Goal: Task Accomplishment & Management: Manage account settings

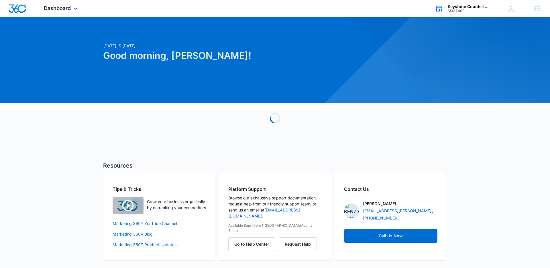
click at [450, 15] on div "Keystone Countertops M337498 Your Accounts View All" at bounding box center [462, 8] width 72 height 17
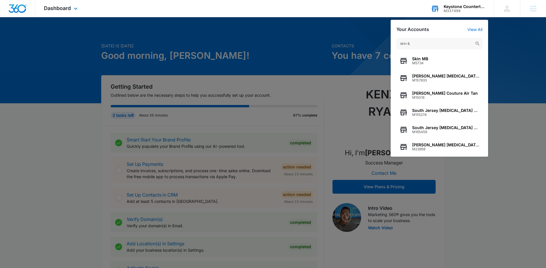
click at [400, 43] on input "skin &" at bounding box center [439, 43] width 86 height 11
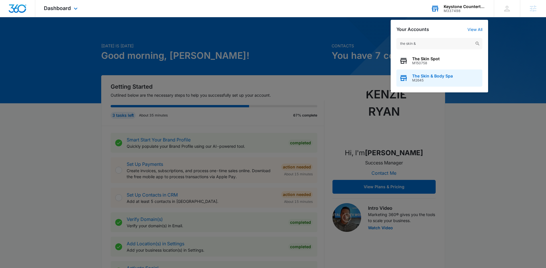
type input "the skin &"
click at [439, 82] on span "M2645" at bounding box center [432, 80] width 41 height 4
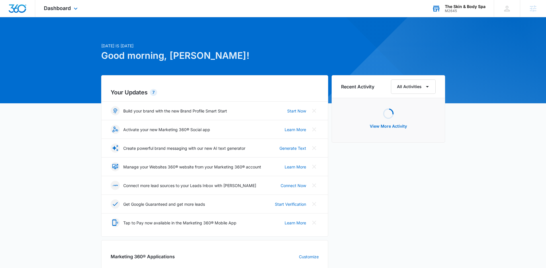
click at [56, 12] on div "Dashboard Apps Reputation Forms CRM Email Social Shop Payments POS Content Ads …" at bounding box center [61, 8] width 52 height 17
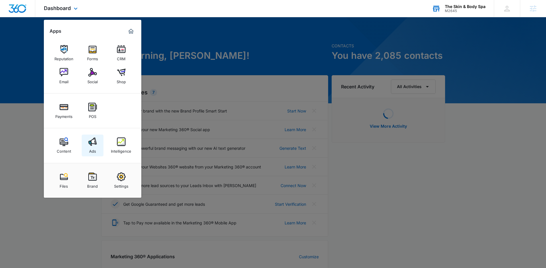
click at [98, 142] on link "Ads" at bounding box center [93, 145] width 22 height 22
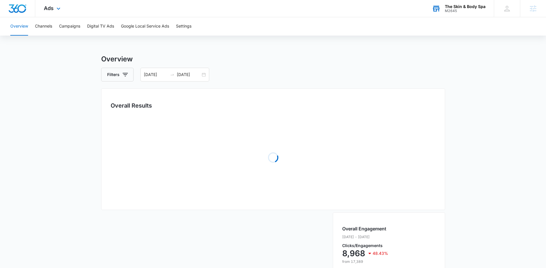
click at [49, 11] on div "Ads Apps Reputation Forms CRM Email Social Shop Payments POS Content Ads Intell…" at bounding box center [52, 8] width 35 height 17
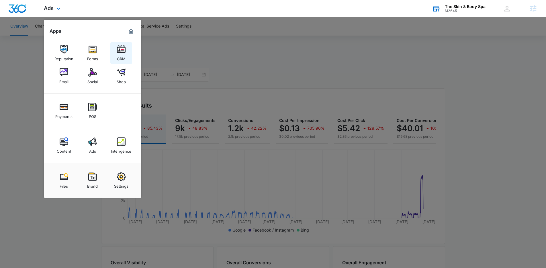
click at [118, 54] on div "CRM" at bounding box center [121, 57] width 9 height 7
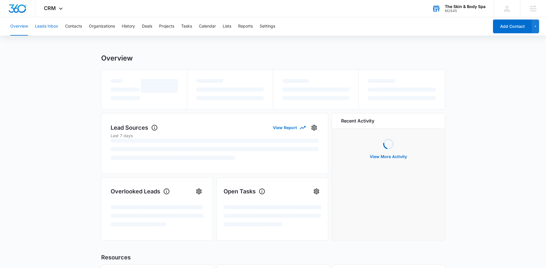
click at [47, 26] on button "Leads Inbox" at bounding box center [46, 26] width 23 height 18
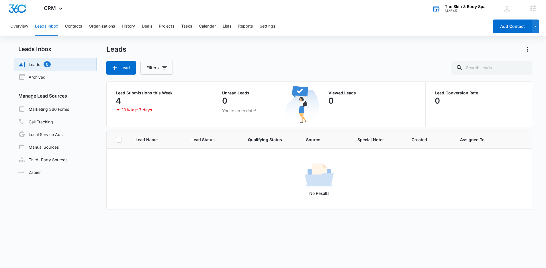
click at [242, 64] on div "Lead Filters" at bounding box center [319, 68] width 426 height 14
click at [69, 112] on link "Marketing 360 Forms" at bounding box center [43, 108] width 51 height 7
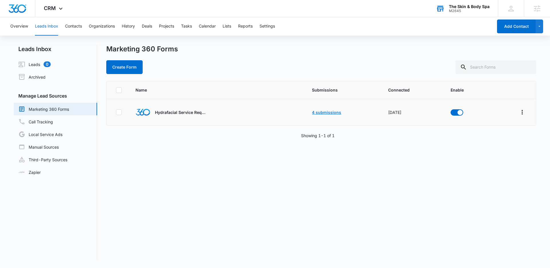
click at [317, 111] on link "4 submissions" at bounding box center [326, 112] width 29 height 5
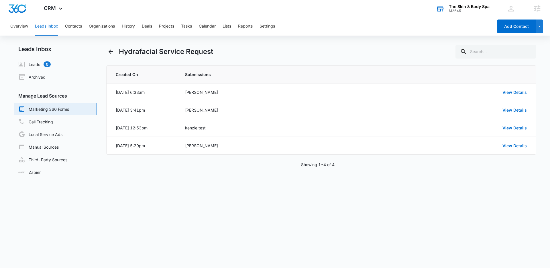
click at [280, 195] on div "Hydrafacial Service Request Created On Submissions Oct 13, 2025 at 6:33am Court…" at bounding box center [321, 132] width 430 height 174
click at [520, 93] on link "View Details" at bounding box center [515, 92] width 24 height 5
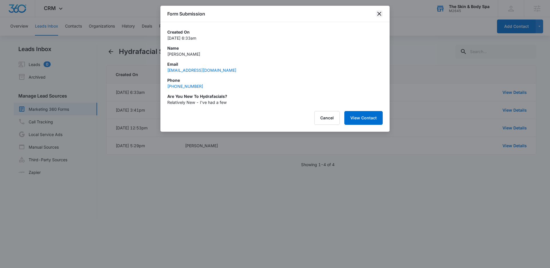
click at [378, 13] on icon "close" at bounding box center [379, 14] width 4 height 4
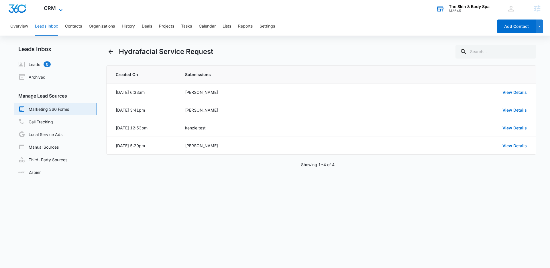
click at [58, 12] on icon at bounding box center [60, 10] width 7 height 7
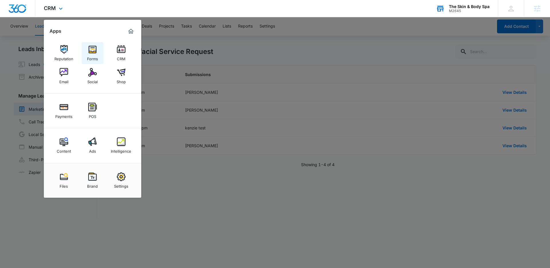
click at [88, 58] on div "Forms" at bounding box center [92, 57] width 11 height 7
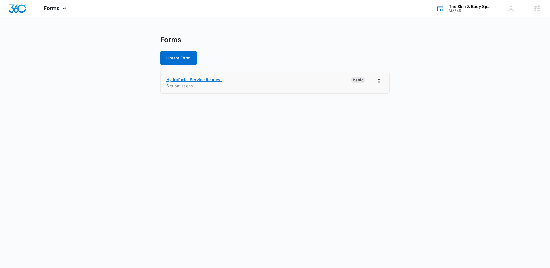
click at [213, 77] on link "Hydrafacial Service Request" at bounding box center [193, 79] width 55 height 5
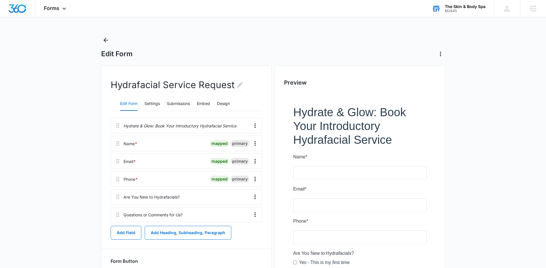
click at [482, 100] on main "Edit Form Hydrafacial Service Request Edit Form Settings Submissions Embed Desi…" at bounding box center [273, 209] width 546 height 346
click at [193, 105] on div "Edit Form Settings Submissions Embed Design" at bounding box center [187, 104] width 152 height 14
click at [189, 105] on button "Submissions" at bounding box center [178, 104] width 23 height 14
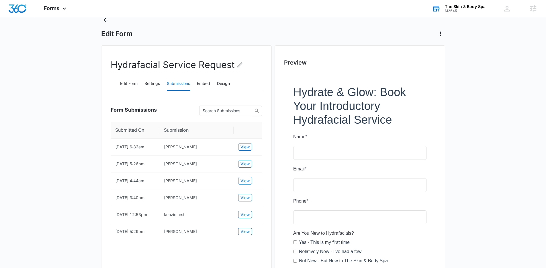
scroll to position [20, 0]
click at [105, 23] on icon "Back" at bounding box center [105, 20] width 7 height 7
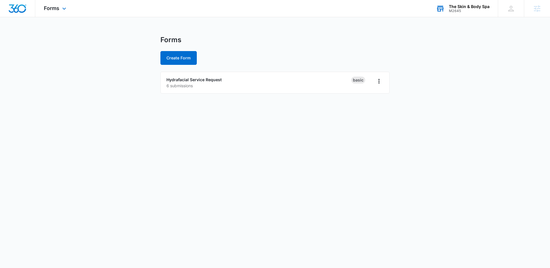
click at [72, 15] on div "Forms Apps Reputation Forms CRM Email Social Shop Payments POS Content Ads Inte…" at bounding box center [55, 8] width 41 height 17
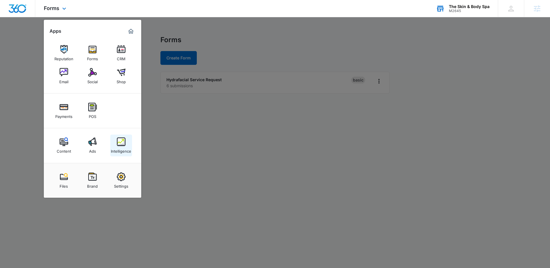
click at [119, 152] on div "Intelligence" at bounding box center [121, 149] width 20 height 7
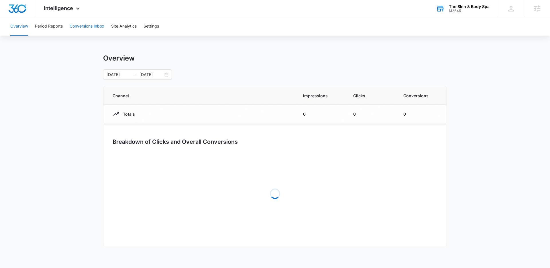
click at [87, 23] on button "Conversions Inbox" at bounding box center [87, 26] width 35 height 18
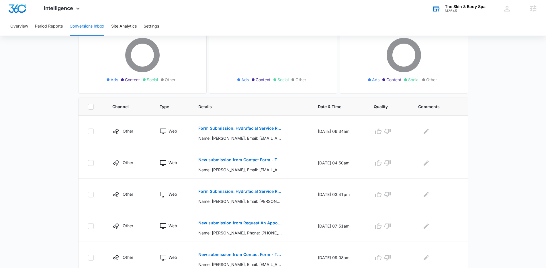
scroll to position [73, 0]
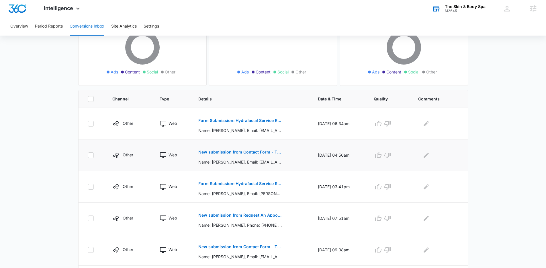
click at [209, 150] on p "New submission from Contact Form - The Skin & Body Spa" at bounding box center [239, 152] width 83 height 4
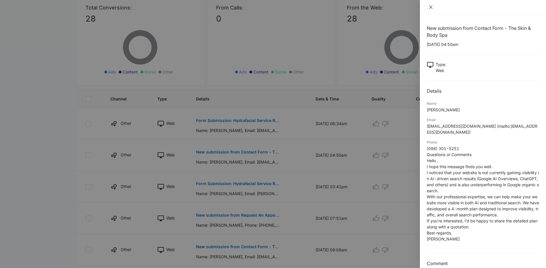
click at [430, 6] on icon "close" at bounding box center [430, 7] width 5 height 5
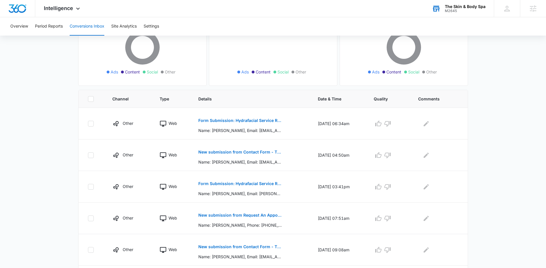
click at [53, 154] on main "Filters 09/13/2025 10/13/2025 New Conversion Total Conversions: 28 Ads Content …" at bounding box center [273, 204] width 546 height 472
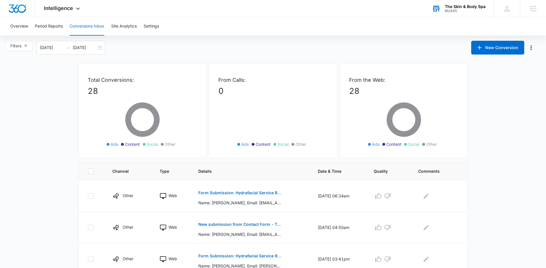
scroll to position [0, 0]
click at [27, 47] on icon "button" at bounding box center [26, 46] width 4 height 4
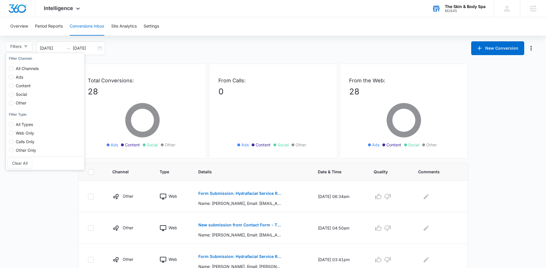
click at [21, 103] on span "Other" at bounding box center [20, 102] width 15 height 5
click at [13, 103] on input "Other" at bounding box center [11, 103] width 5 height 5
radio input "true"
click at [21, 102] on span "Other" at bounding box center [20, 102] width 15 height 5
click at [13, 102] on input "Other" at bounding box center [11, 103] width 5 height 5
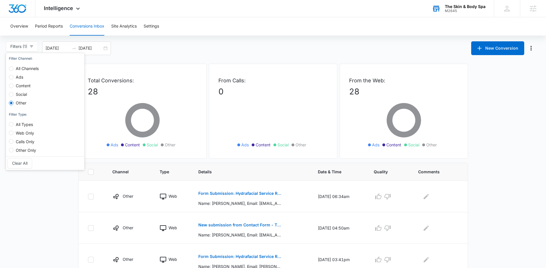
click at [28, 134] on span "Web Only" at bounding box center [24, 132] width 23 height 5
click at [13, 134] on input "Web Only" at bounding box center [11, 132] width 5 height 5
radio input "true"
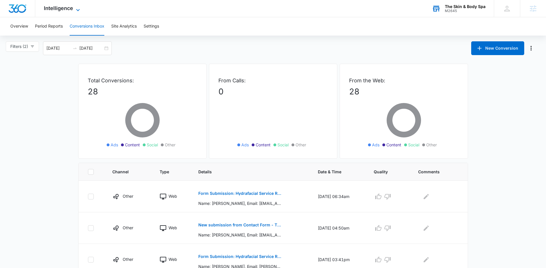
click at [66, 5] on span "Intelligence" at bounding box center [58, 8] width 29 height 6
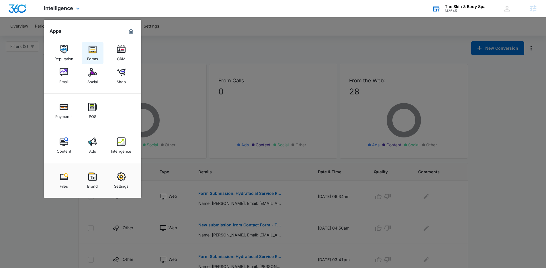
click at [85, 53] on link "Forms" at bounding box center [93, 53] width 22 height 22
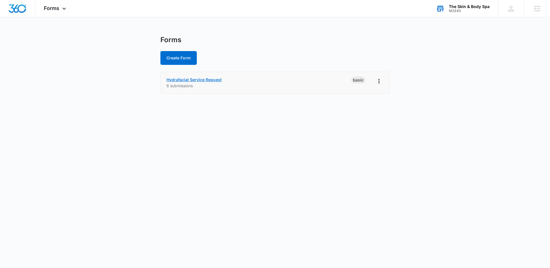
click at [202, 80] on link "Hydrafacial Service Request" at bounding box center [193, 79] width 55 height 5
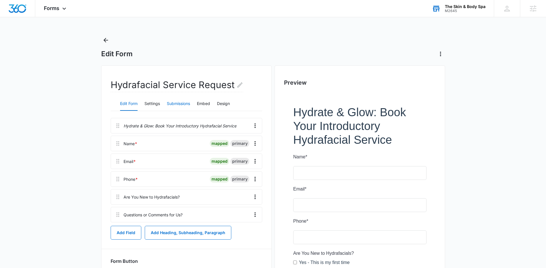
click at [178, 105] on button "Submissions" at bounding box center [178, 104] width 23 height 14
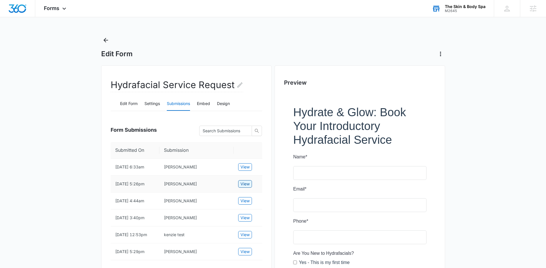
click at [247, 187] on span "View" at bounding box center [244, 184] width 9 height 6
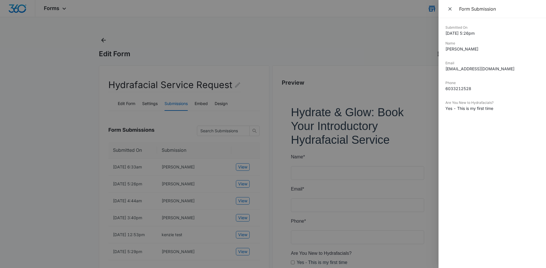
click at [318, 32] on div at bounding box center [273, 134] width 546 height 268
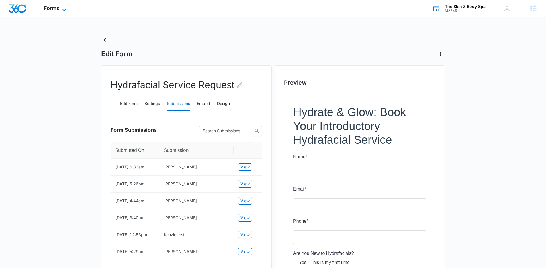
click at [54, 6] on span "Forms" at bounding box center [51, 8] width 15 height 6
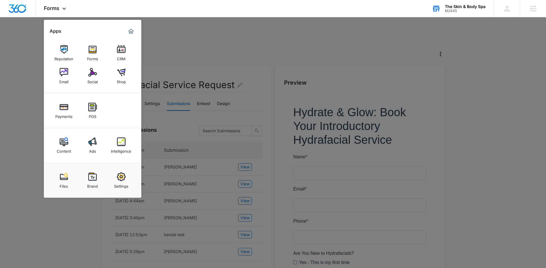
click at [117, 51] on img at bounding box center [121, 49] width 9 height 9
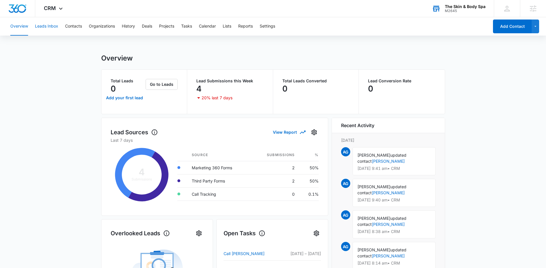
click at [43, 26] on button "Leads Inbox" at bounding box center [46, 26] width 23 height 18
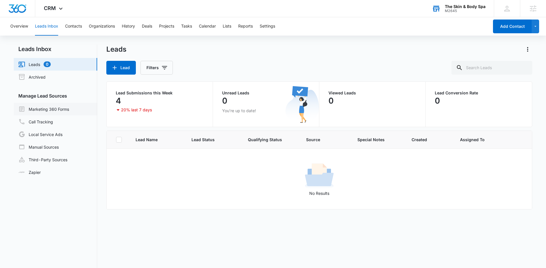
click at [46, 110] on link "Marketing 360 Forms" at bounding box center [43, 108] width 51 height 7
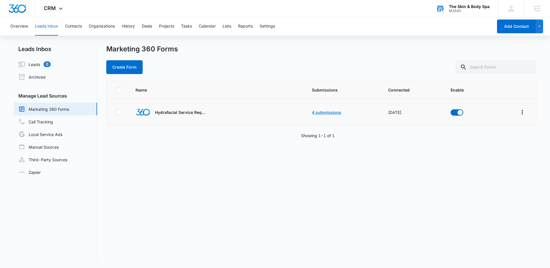
click at [321, 111] on link "4 submissions" at bounding box center [326, 112] width 29 height 5
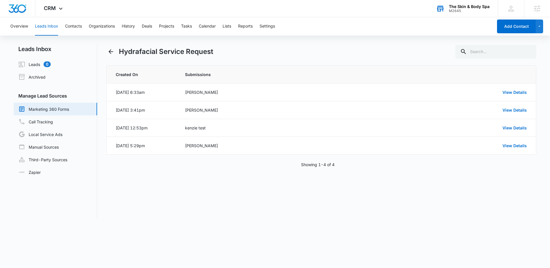
click at [193, 177] on div "Hydrafacial Service Request Created On Submissions Oct 13, 2025 at 6:33am Court…" at bounding box center [321, 132] width 430 height 174
click at [109, 48] on icon "Back" at bounding box center [110, 51] width 7 height 7
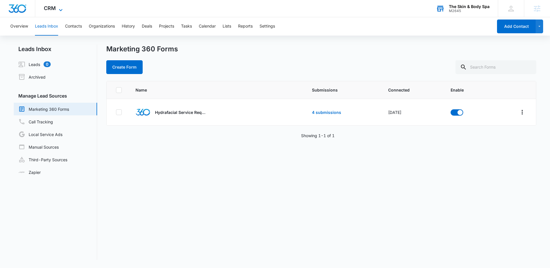
click at [49, 5] on span "CRM" at bounding box center [50, 8] width 12 height 6
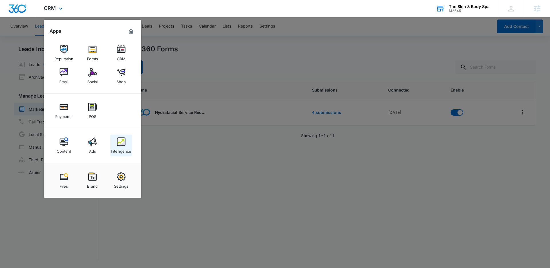
click at [127, 142] on link "Intelligence" at bounding box center [121, 145] width 22 height 22
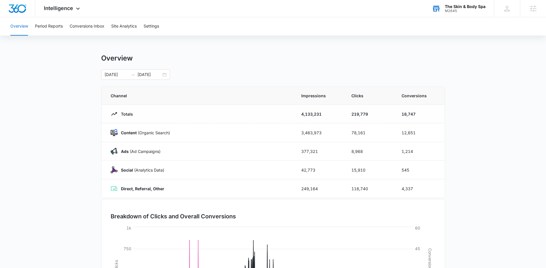
click at [220, 77] on div "08/01/2021 09/23/2025" at bounding box center [273, 74] width 344 height 10
click at [93, 31] on button "Conversions Inbox" at bounding box center [87, 26] width 35 height 18
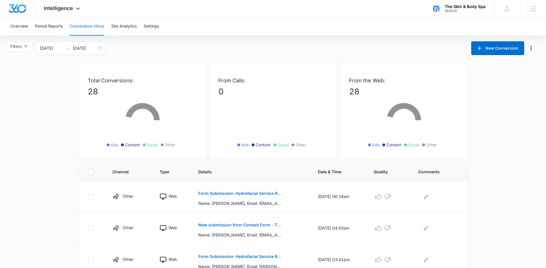
click at [69, 7] on span "Intelligence" at bounding box center [58, 8] width 29 height 6
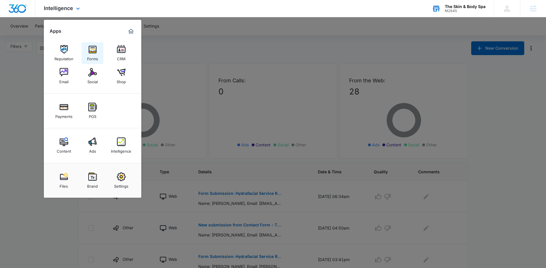
click at [95, 51] on img at bounding box center [92, 49] width 9 height 9
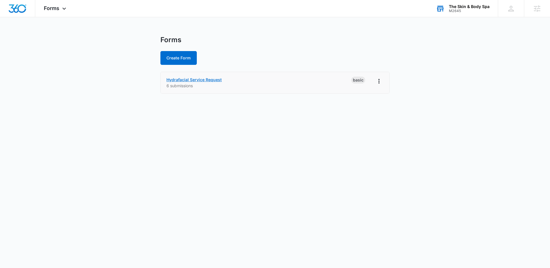
click at [204, 79] on link "Hydrafacial Service Request" at bounding box center [193, 79] width 55 height 5
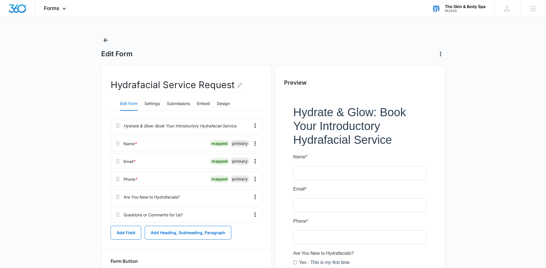
click at [79, 112] on main "Edit Form Hydrafacial Service Request Edit Form Settings Submissions Embed Desi…" at bounding box center [273, 209] width 546 height 346
click at [64, 98] on main "Edit Form Hydrafacial Service Request Edit Form Settings Submissions Embed Desi…" at bounding box center [273, 209] width 546 height 346
click at [177, 101] on button "Submissions" at bounding box center [178, 104] width 23 height 14
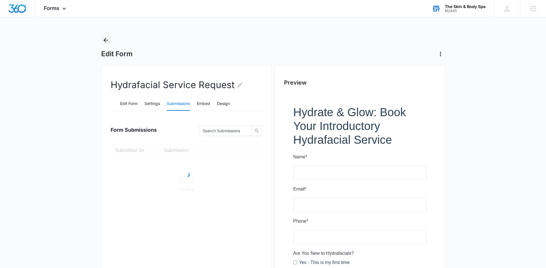
click at [106, 42] on icon "Back" at bounding box center [105, 40] width 7 height 7
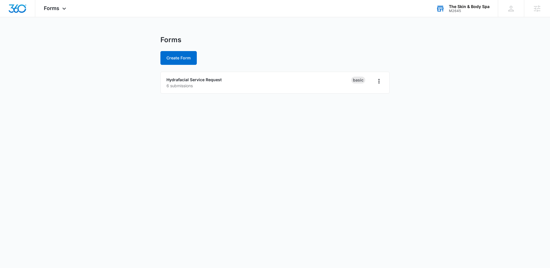
click at [87, 95] on main "Forms Create Form Hydrafacial Service Request 6 submissions Basic" at bounding box center [275, 68] width 550 height 65
click at [72, 111] on body "Forms Apps Reputation Forms CRM Email Social Shop Payments POS Content Ads Inte…" at bounding box center [275, 134] width 550 height 268
click at [195, 78] on link "Hydrafacial Service Request" at bounding box center [193, 79] width 55 height 5
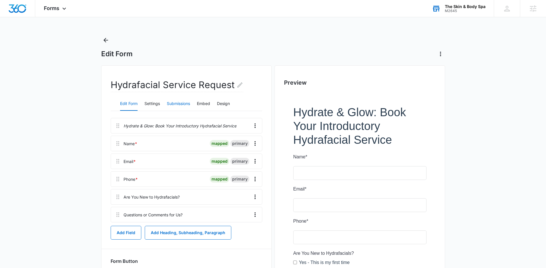
click at [179, 101] on button "Submissions" at bounding box center [178, 104] width 23 height 14
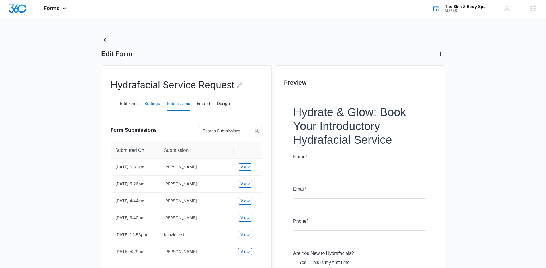
click at [151, 107] on button "Settings" at bounding box center [151, 104] width 15 height 14
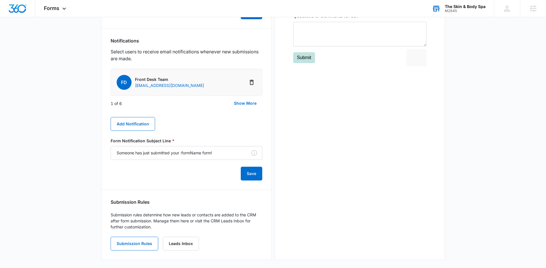
scroll to position [283, 0]
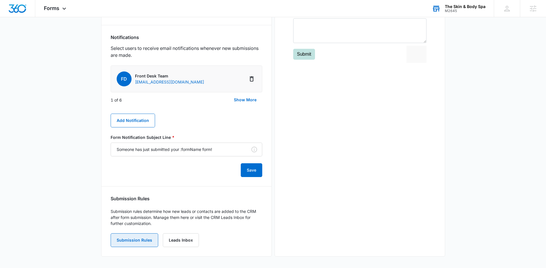
click at [146, 241] on button "Submission Rules" at bounding box center [135, 240] width 48 height 14
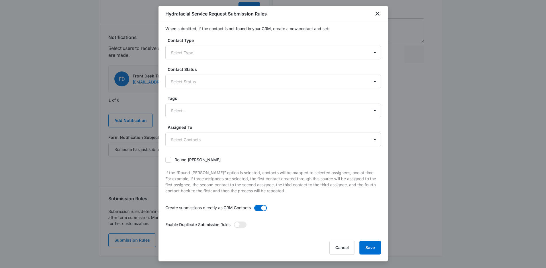
scroll to position [7, 0]
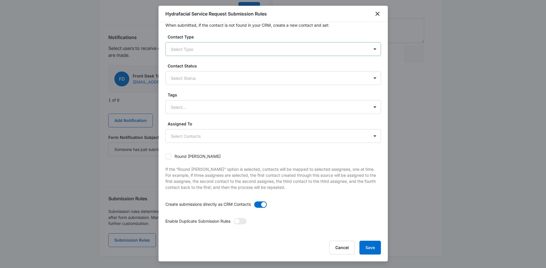
click at [228, 44] on div "Select Type" at bounding box center [267, 49] width 203 height 13
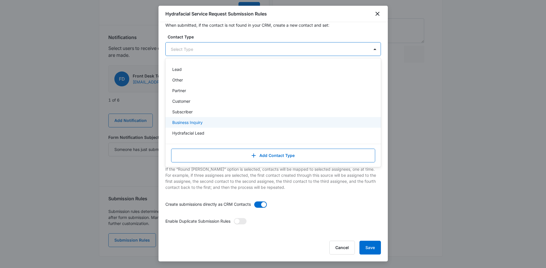
scroll to position [19, 0]
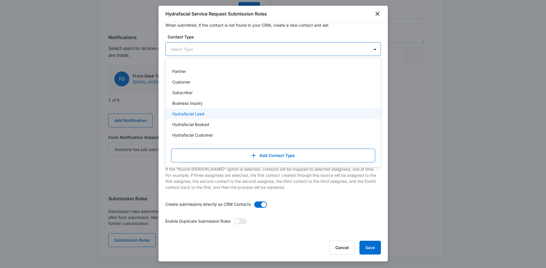
click at [205, 114] on div "Hydrafacial Lead" at bounding box center [272, 114] width 201 height 6
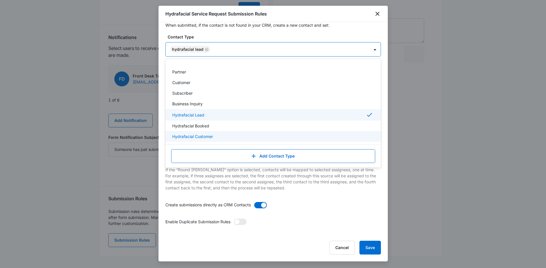
click at [351, 178] on p "If the “Round robin” option is selected, contacts will be mapped to selected as…" at bounding box center [272, 178] width 215 height 24
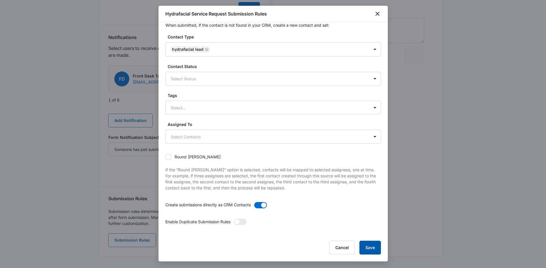
click at [379, 245] on button "Save" at bounding box center [369, 247] width 21 height 14
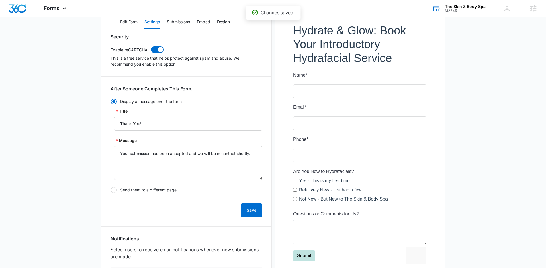
scroll to position [0, 0]
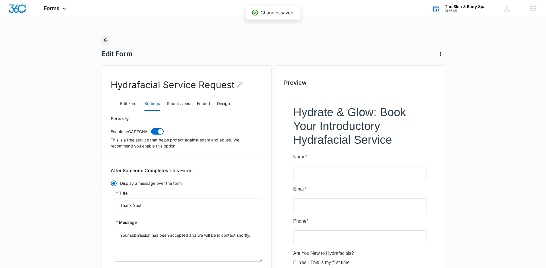
click at [106, 38] on icon "Back" at bounding box center [105, 40] width 7 height 7
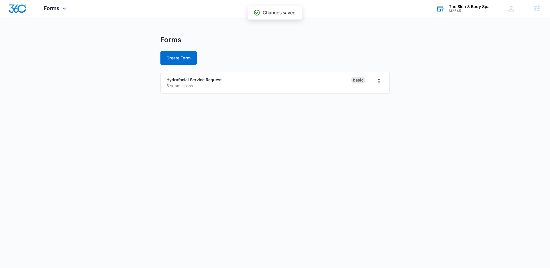
click at [46, 4] on div "Forms Apps Reputation Forms CRM Email Social Shop Payments POS Content Ads Inte…" at bounding box center [55, 8] width 41 height 17
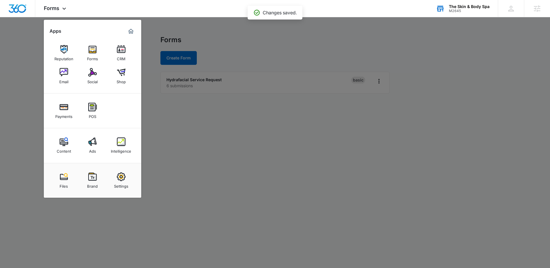
click at [189, 35] on div at bounding box center [275, 134] width 550 height 268
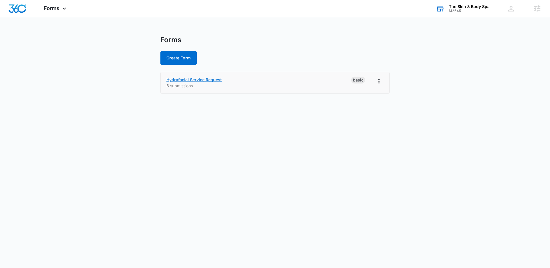
click at [177, 79] on link "Hydrafacial Service Request" at bounding box center [193, 79] width 55 height 5
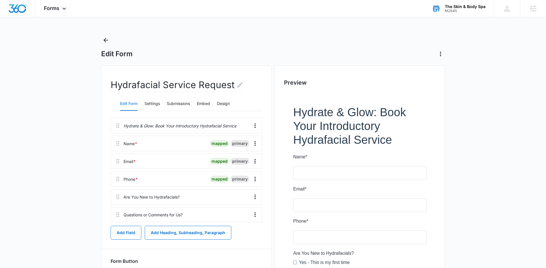
click at [166, 102] on div "Edit Form Settings Submissions Embed Design" at bounding box center [187, 104] width 152 height 14
click at [170, 104] on button "Submissions" at bounding box center [178, 104] width 23 height 14
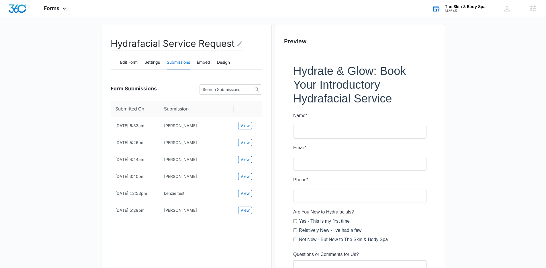
scroll to position [42, 0]
drag, startPoint x: 46, startPoint y: 10, endPoint x: 78, endPoint y: 23, distance: 34.2
click at [46, 10] on span "Forms" at bounding box center [51, 8] width 15 height 6
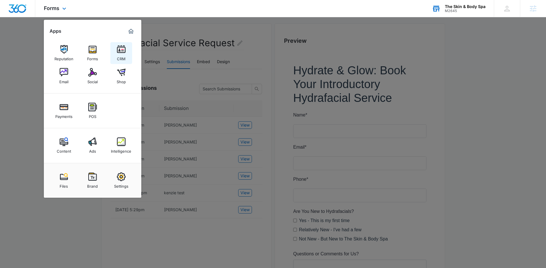
click at [126, 48] on link "CRM" at bounding box center [121, 53] width 22 height 22
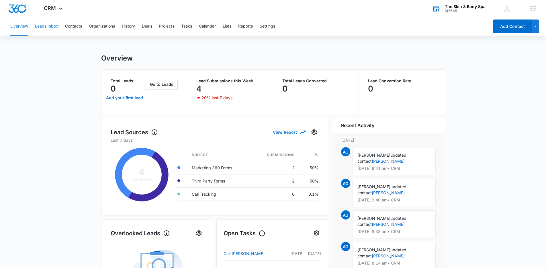
click at [39, 27] on button "Leads Inbox" at bounding box center [46, 26] width 23 height 18
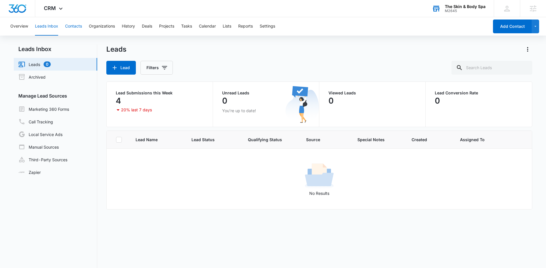
click at [79, 24] on button "Contacts" at bounding box center [73, 26] width 17 height 18
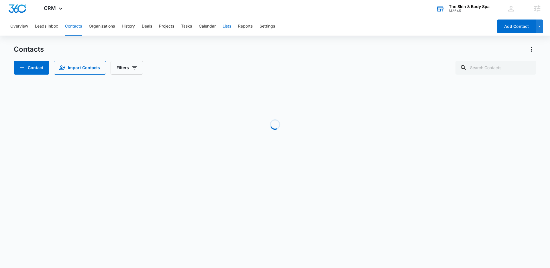
click at [226, 25] on button "Lists" at bounding box center [227, 26] width 9 height 18
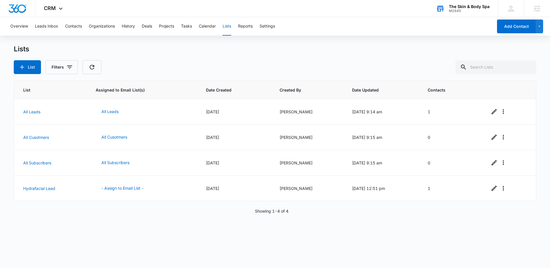
click at [348, 209] on div "Showing 1-4 of 4" at bounding box center [275, 211] width 523 height 6
click at [48, 188] on link "Hydrafacial Lead" at bounding box center [39, 188] width 32 height 5
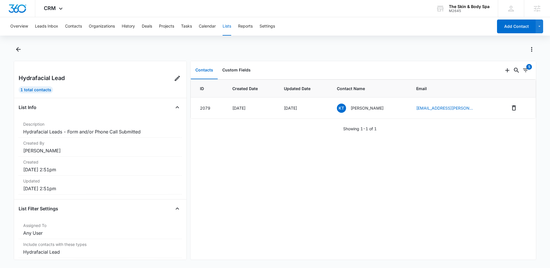
click at [287, 162] on div "ID Created Date Updated Date Contact Name Email 2079 Sep 23, 2025 Sep 30, 2025 …" at bounding box center [364, 169] width 346 height 180
click at [20, 52] on icon "Back" at bounding box center [18, 49] width 7 height 7
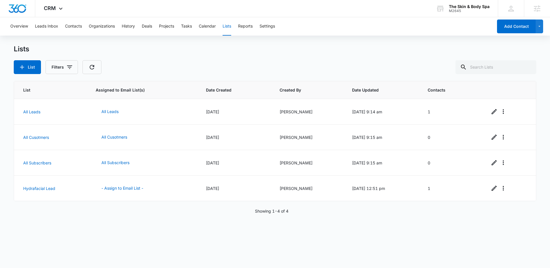
click at [70, 39] on div "Overview Leads Inbox Contacts Organizations History Deals Projects Tasks Calend…" at bounding box center [275, 141] width 550 height 249
click at [87, 23] on div "Overview Leads Inbox Contacts Organizations History Deals Projects Tasks Calend…" at bounding box center [250, 26] width 486 height 18
click at [79, 26] on button "Contacts" at bounding box center [73, 26] width 17 height 18
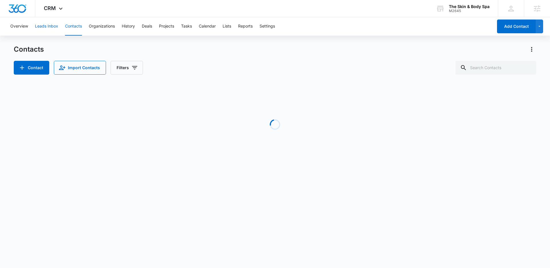
click at [42, 25] on button "Leads Inbox" at bounding box center [46, 26] width 23 height 18
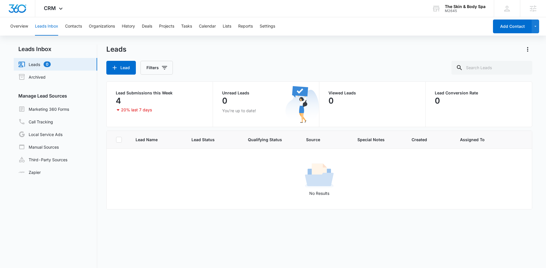
click at [43, 62] on link "Leads 0" at bounding box center [34, 64] width 32 height 7
click at [62, 111] on link "Marketing 360 Forms" at bounding box center [43, 108] width 51 height 7
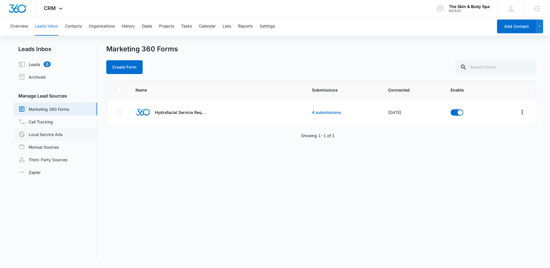
click at [54, 132] on link "Local Service Ads" at bounding box center [40, 134] width 44 height 7
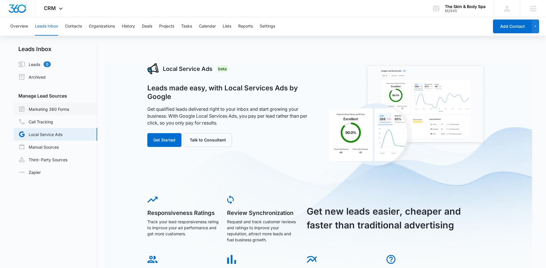
click at [57, 112] on link "Marketing 360 Forms" at bounding box center [43, 108] width 51 height 7
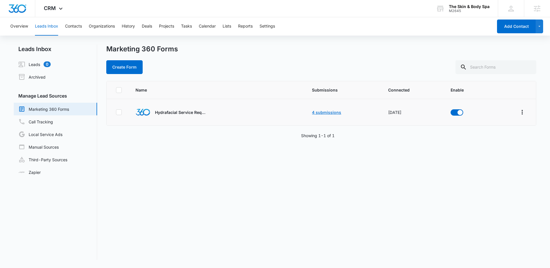
click at [332, 110] on link "4 submissions" at bounding box center [326, 112] width 29 height 5
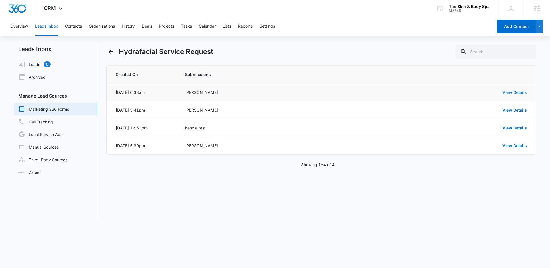
click at [514, 91] on link "View Details" at bounding box center [515, 92] width 24 height 5
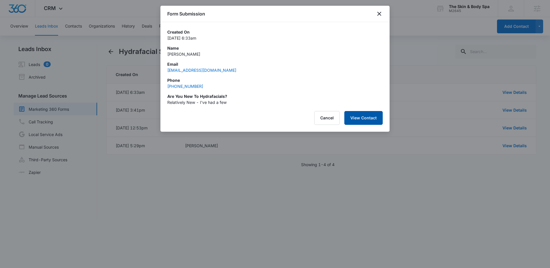
click at [369, 116] on button "View Contact" at bounding box center [363, 118] width 38 height 14
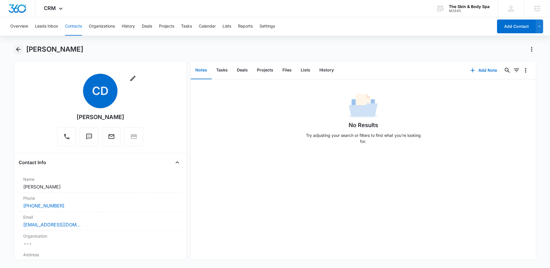
click at [17, 51] on icon "Back" at bounding box center [18, 49] width 7 height 7
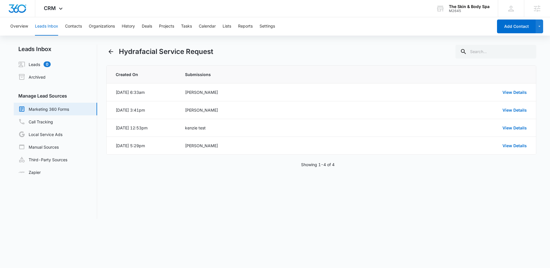
click at [216, 199] on div "Hydrafacial Service Request Created On Submissions Oct 13, 2025 at 6:33am Court…" at bounding box center [321, 132] width 430 height 174
click at [250, 193] on div "Hydrafacial Service Request Created On Submissions Oct 13, 2025 at 6:33am Court…" at bounding box center [321, 132] width 430 height 174
click at [230, 30] on button "Lists" at bounding box center [227, 26] width 9 height 18
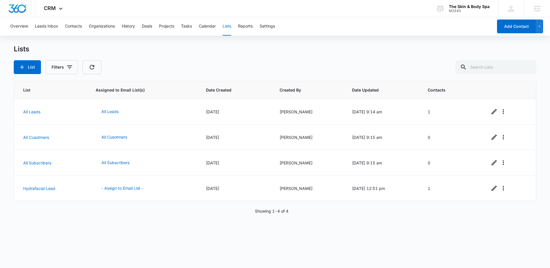
click at [123, 232] on div "List Assigned to Email List(s) Date Created Created By Date Updated Contacts Al…" at bounding box center [275, 170] width 523 height 179
click at [213, 58] on div "Lists List Filters" at bounding box center [275, 59] width 523 height 29
click at [250, 27] on button "Reports" at bounding box center [245, 26] width 15 height 18
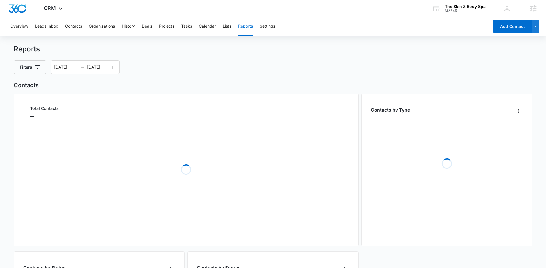
click at [223, 27] on div "Overview Leads Inbox Contacts Organizations History Deals Projects Tasks Calend…" at bounding box center [248, 26] width 482 height 18
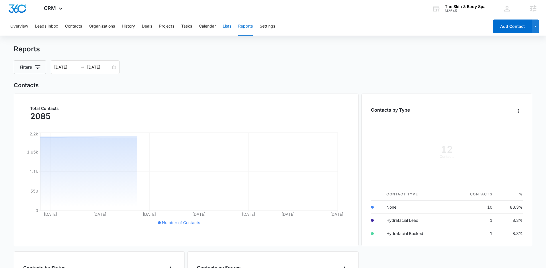
click at [227, 30] on button "Lists" at bounding box center [227, 26] width 9 height 18
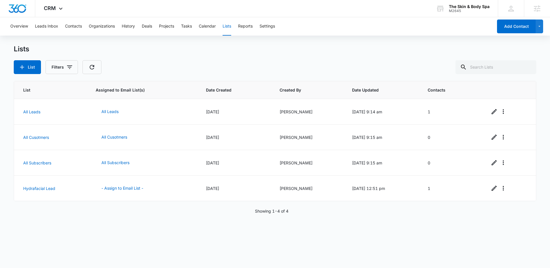
click at [230, 28] on button "Lists" at bounding box center [227, 26] width 9 height 18
click at [193, 62] on div "List Filters" at bounding box center [275, 67] width 523 height 14
click at [71, 241] on div "List Assigned to Email List(s) Date Created Created By Date Updated Contacts Al…" at bounding box center [275, 170] width 523 height 179
click at [275, 26] on button "Settings" at bounding box center [267, 26] width 15 height 18
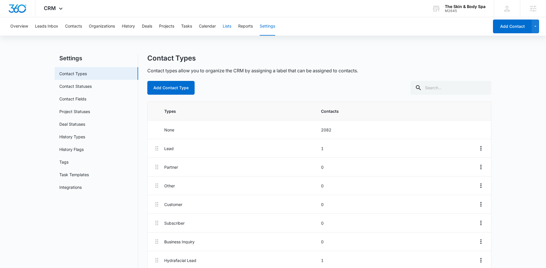
click at [228, 23] on button "Lists" at bounding box center [227, 26] width 9 height 18
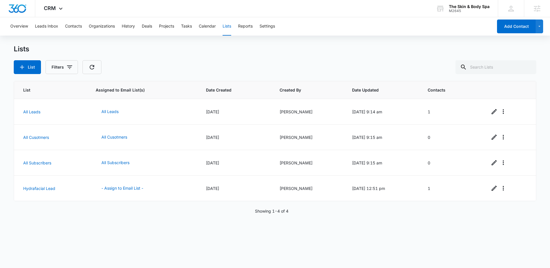
click at [177, 218] on div "List Assigned to Email List(s) Date Created Created By Date Updated Contacts Al…" at bounding box center [275, 170] width 523 height 179
click at [24, 63] on button "List" at bounding box center [27, 67] width 27 height 14
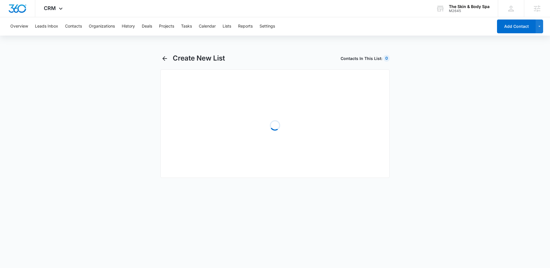
select select "31"
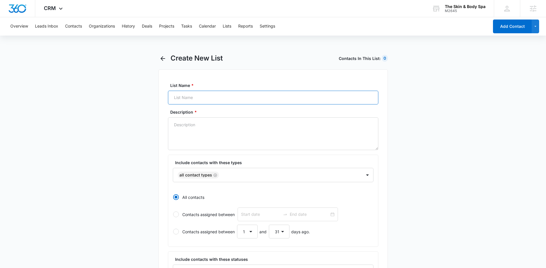
click at [187, 100] on input "List Name *" at bounding box center [273, 98] width 210 height 14
type input "Hydrafacial Booked"
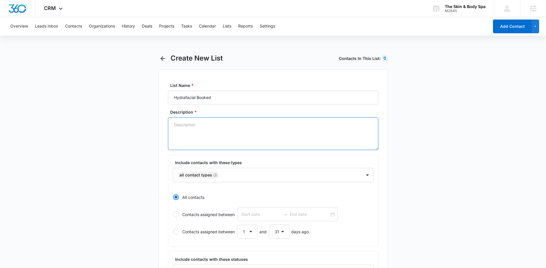
click at [216, 126] on textarea "Description *" at bounding box center [273, 133] width 210 height 33
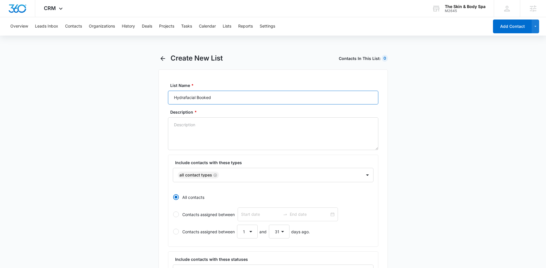
click at [205, 98] on input "Hydrafacial Booked" at bounding box center [273, 98] width 210 height 14
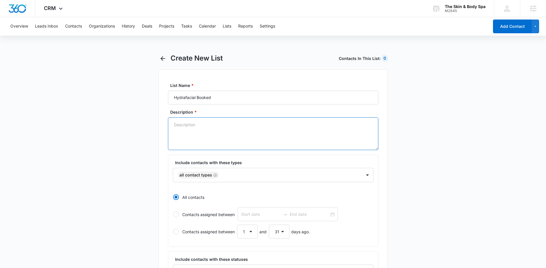
click at [193, 132] on textarea "Description *" at bounding box center [273, 133] width 210 height 33
paste textarea "Hydrafacial Booked"
type textarea "Hydrafacial Booked"
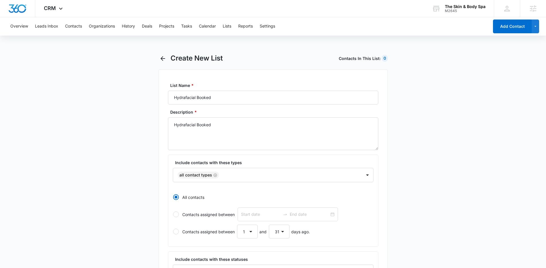
click at [215, 175] on icon "Remove All Contact Types" at bounding box center [215, 175] width 4 height 4
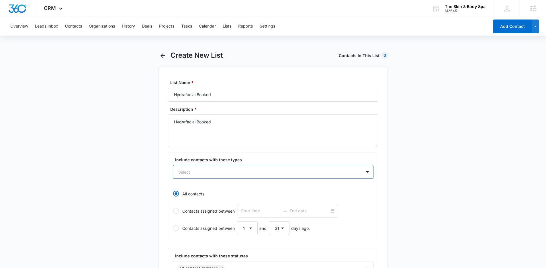
click at [225, 175] on div "Select" at bounding box center [267, 171] width 189 height 13
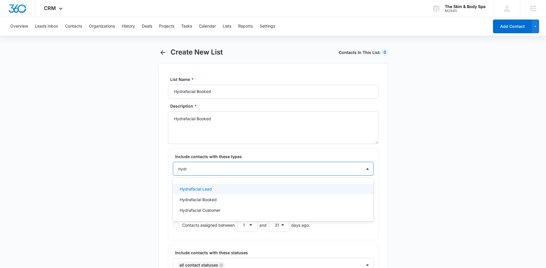
type input "hydra"
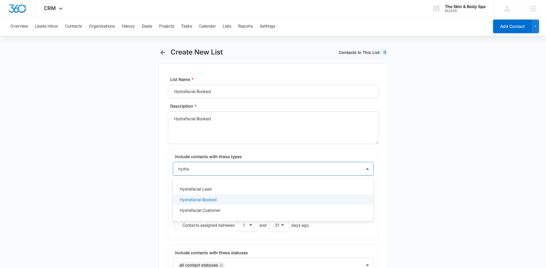
click at [209, 195] on div "Hydrafacial Booked" at bounding box center [273, 199] width 201 height 11
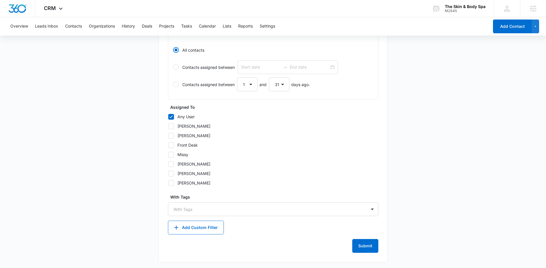
scroll to position [245, 0]
click at [359, 243] on button "Submit" at bounding box center [365, 245] width 26 height 14
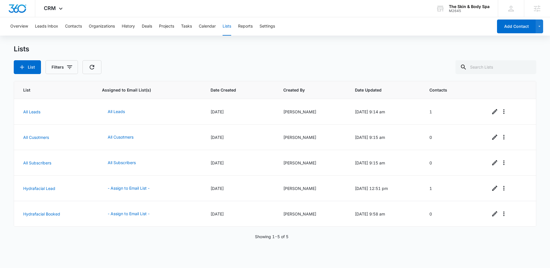
click at [298, 233] on div "Showing 1-5 of 5" at bounding box center [275, 236] width 523 height 6
click at [74, 235] on div "Showing 1-5 of 5" at bounding box center [275, 236] width 523 height 6
click at [31, 68] on button "List" at bounding box center [27, 67] width 27 height 14
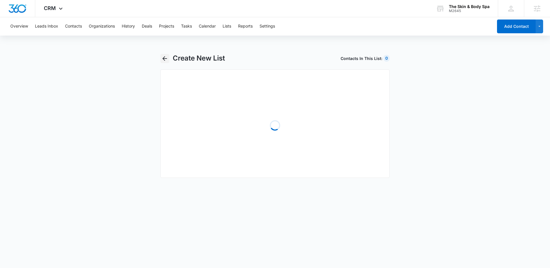
select select "31"
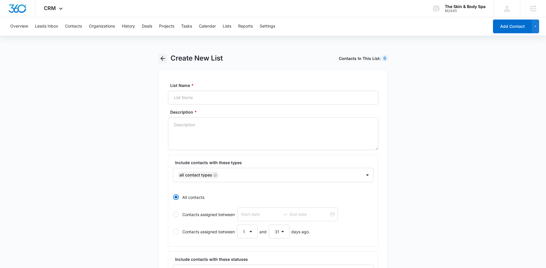
click at [162, 60] on icon "button" at bounding box center [162, 58] width 7 height 7
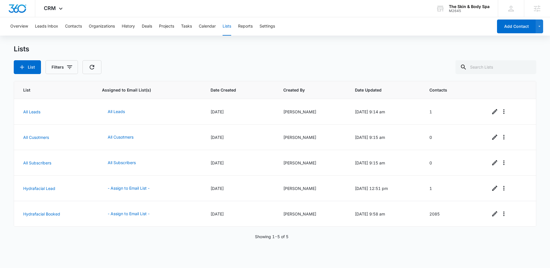
click at [158, 229] on div "List Assigned to Email List(s) Date Created Created By Date Updated Contacts Al…" at bounding box center [275, 170] width 523 height 179
click at [47, 215] on link "Hydrafacial Booked" at bounding box center [41, 213] width 37 height 5
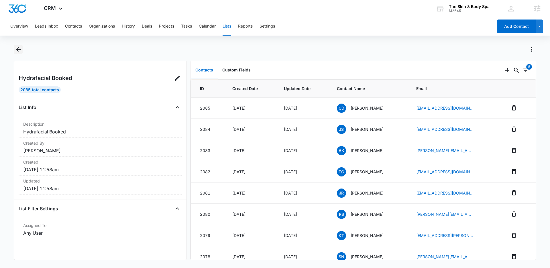
click at [17, 48] on icon "Back" at bounding box center [18, 49] width 7 height 7
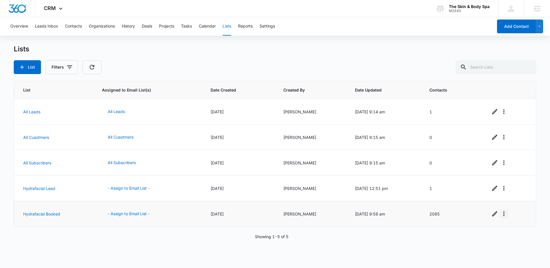
click at [503, 215] on icon "Overflow Menu" at bounding box center [504, 213] width 7 height 7
click at [515, 245] on div "Delete List" at bounding box center [516, 247] width 25 height 4
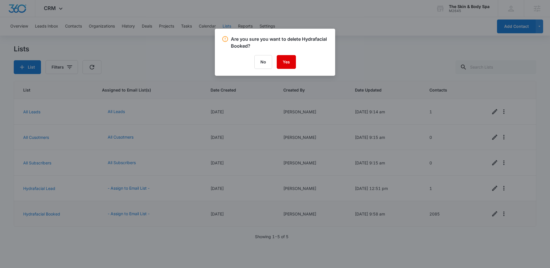
click at [290, 61] on button "Yes" at bounding box center [286, 62] width 19 height 14
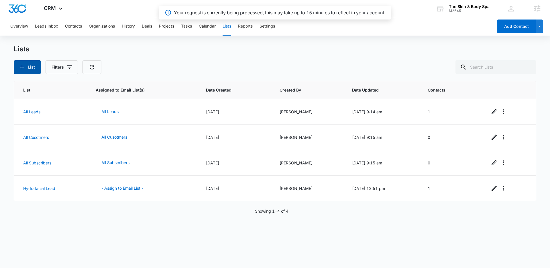
click at [36, 69] on button "List" at bounding box center [27, 67] width 27 height 14
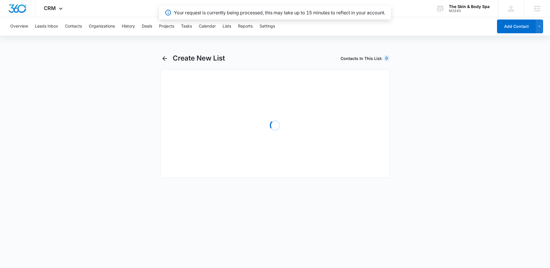
select select "31"
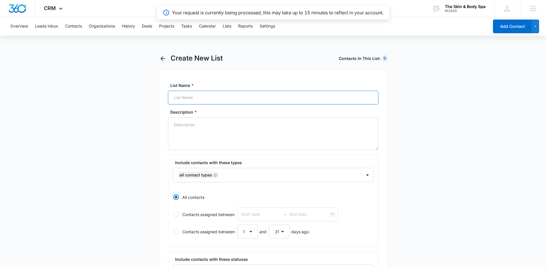
click at [212, 95] on input "List Name *" at bounding box center [273, 98] width 210 height 14
type input "Hydrafacial Booked"
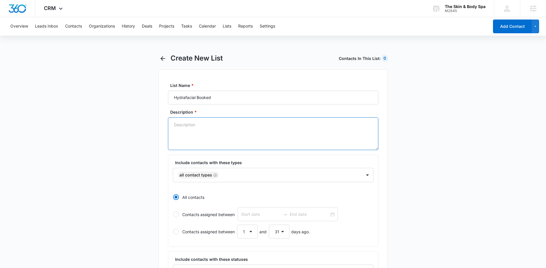
click at [245, 132] on textarea "Description *" at bounding box center [273, 133] width 210 height 33
paste textarea "Hydrafacial Booked"
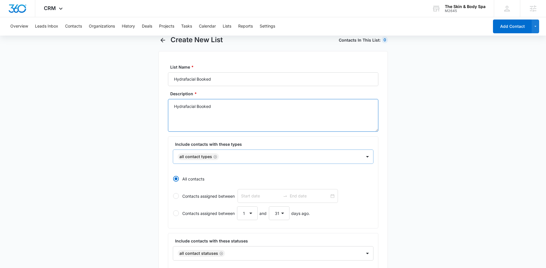
scroll to position [19, 0]
click at [214, 156] on icon "Remove All Contact Types" at bounding box center [215, 155] width 4 height 4
type textarea "Hydrafacial Booked"
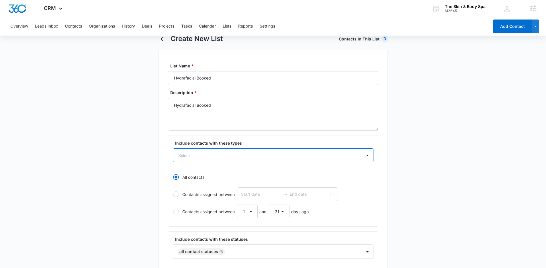
click at [224, 157] on div at bounding box center [266, 155] width 176 height 7
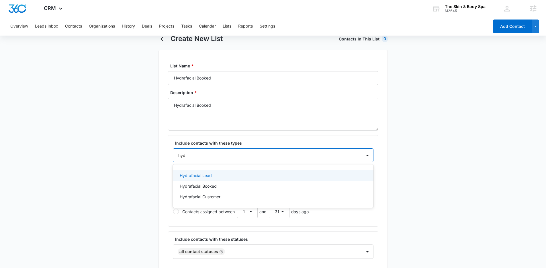
type input "hydra"
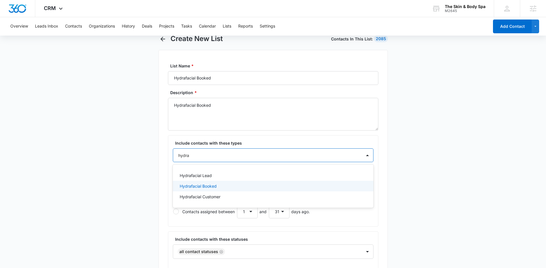
click at [217, 188] on div "Hydrafacial Booked" at bounding box center [273, 186] width 186 height 6
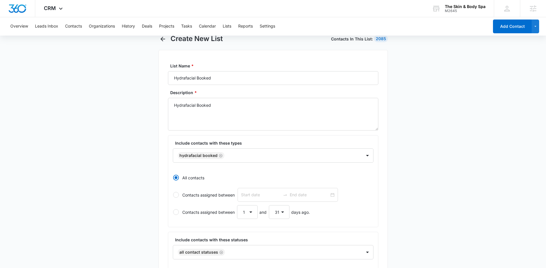
click at [153, 183] on main "Create New List Contacts In This List : 2085 List Name * Hydrafacial Booked Des…" at bounding box center [273, 263] width 546 height 458
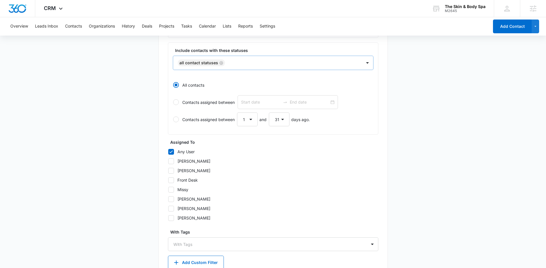
scroll to position [245, 0]
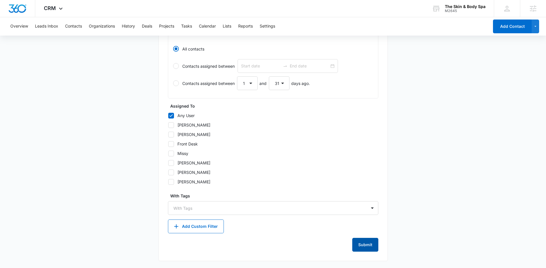
click at [365, 240] on button "Submit" at bounding box center [365, 245] width 26 height 14
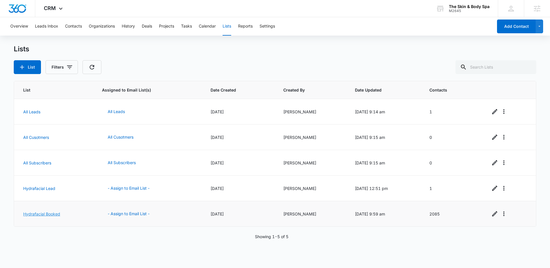
click at [40, 213] on link "Hydrafacial Booked" at bounding box center [41, 213] width 37 height 5
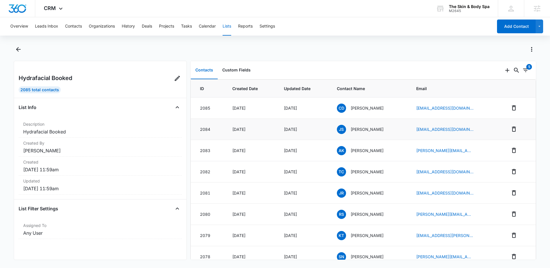
click at [356, 129] on p "[PERSON_NAME]" at bounding box center [367, 129] width 33 height 6
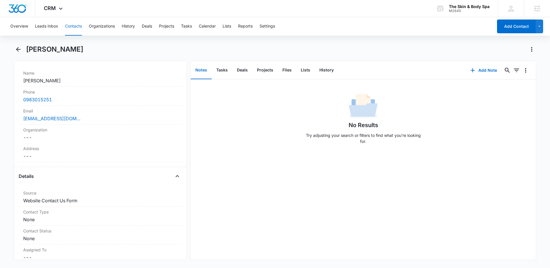
scroll to position [9, 0]
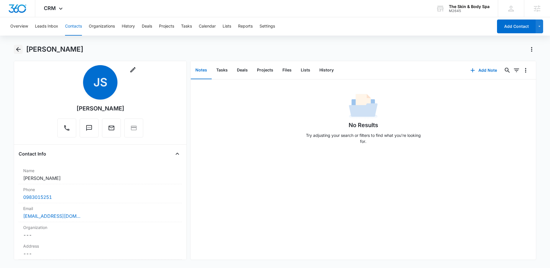
click at [15, 52] on icon "Back" at bounding box center [18, 49] width 7 height 7
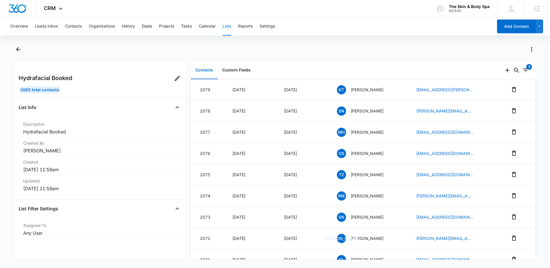
scroll to position [148, 0]
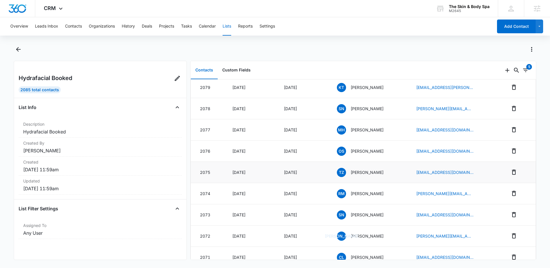
click at [371, 171] on p "[PERSON_NAME]" at bounding box center [367, 172] width 33 height 6
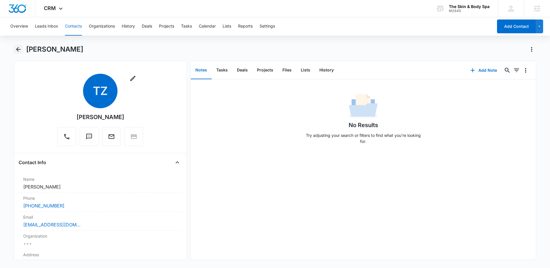
click at [20, 50] on icon "Back" at bounding box center [18, 49] width 7 height 7
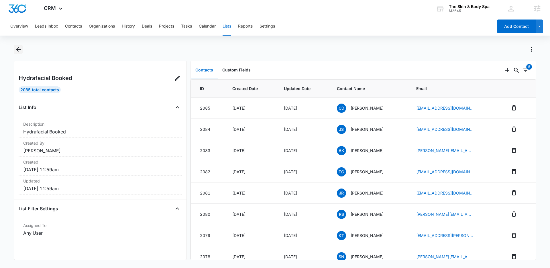
click at [21, 49] on icon "Back" at bounding box center [18, 49] width 7 height 7
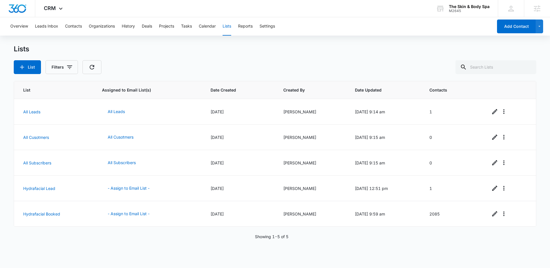
click at [220, 249] on div "List Assigned to Email List(s) Date Created Created By Date Updated Contacts Al…" at bounding box center [275, 170] width 523 height 179
click at [220, 253] on div "List Assigned to Email List(s) Date Created Created By Date Updated Contacts Al…" at bounding box center [275, 170] width 523 height 179
drag, startPoint x: 289, startPoint y: 236, endPoint x: 272, endPoint y: 238, distance: 16.4
click at [272, 238] on div "Showing 1-5 of 5" at bounding box center [275, 236] width 523 height 6
click at [272, 238] on p "Showing 1-5 of 5" at bounding box center [272, 236] width 34 height 6
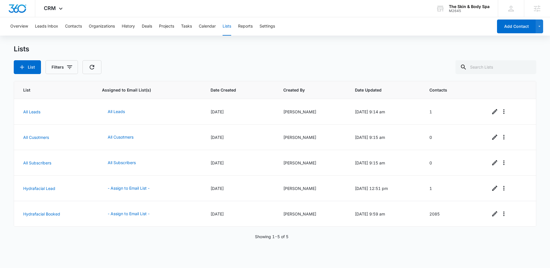
click at [345, 69] on div "List Filters" at bounding box center [275, 67] width 523 height 14
click at [338, 245] on div "List Assigned to Email List(s) Date Created Created By Date Updated Contacts Al…" at bounding box center [275, 170] width 523 height 179
click at [164, 51] on div "Lists" at bounding box center [275, 49] width 523 height 9
click at [163, 50] on div "Lists" at bounding box center [275, 49] width 523 height 9
click at [39, 25] on button "Leads Inbox" at bounding box center [46, 26] width 23 height 18
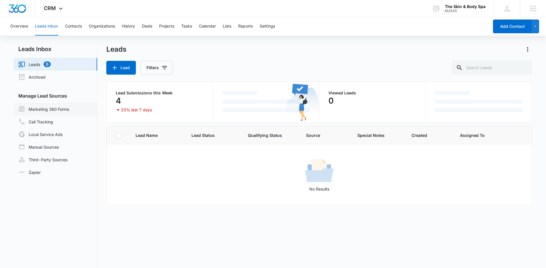
click at [65, 112] on link "Marketing 360 Forms" at bounding box center [43, 108] width 51 height 7
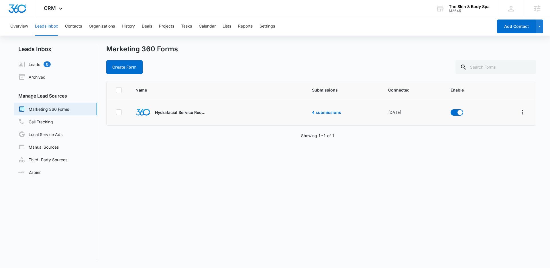
click at [330, 115] on td "4 submissions" at bounding box center [343, 112] width 76 height 27
click at [329, 113] on link "4 submissions" at bounding box center [326, 112] width 29 height 5
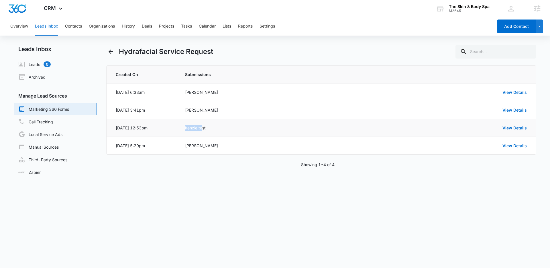
drag, startPoint x: 191, startPoint y: 128, endPoint x: 208, endPoint y: 135, distance: 18.0
click at [203, 131] on td "kenzie test" at bounding box center [274, 128] width 192 height 18
drag, startPoint x: 181, startPoint y: 145, endPoint x: 229, endPoint y: 148, distance: 47.7
click at [229, 148] on td "serena nguyen" at bounding box center [274, 146] width 192 height 18
click at [222, 183] on div "Hydrafacial Service Request Created On Submissions Oct 13, 2025 at 6:33am Court…" at bounding box center [321, 132] width 430 height 174
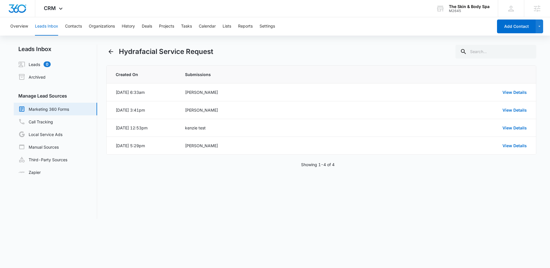
click at [195, 178] on div "Hydrafacial Service Request Created On Submissions Oct 13, 2025 at 6:33am Court…" at bounding box center [321, 132] width 430 height 174
click at [62, 7] on icon at bounding box center [60, 10] width 7 height 7
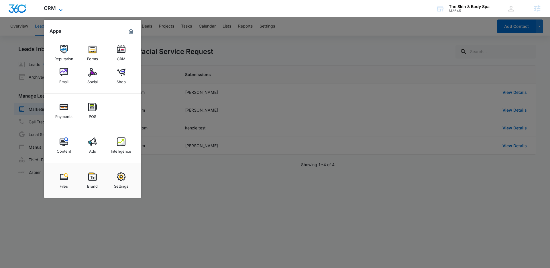
click at [55, 9] on span "CRM" at bounding box center [50, 8] width 12 height 6
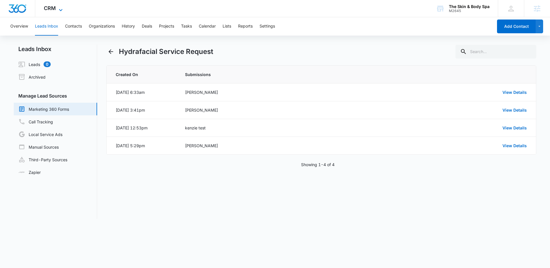
click at [57, 9] on icon at bounding box center [60, 10] width 7 height 7
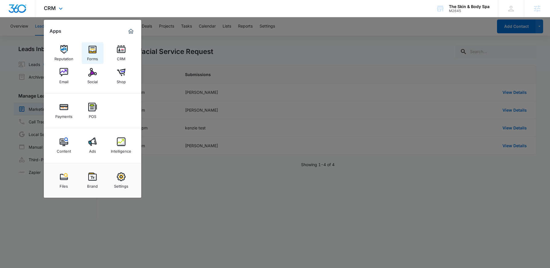
click at [97, 62] on link "Forms" at bounding box center [93, 53] width 22 height 22
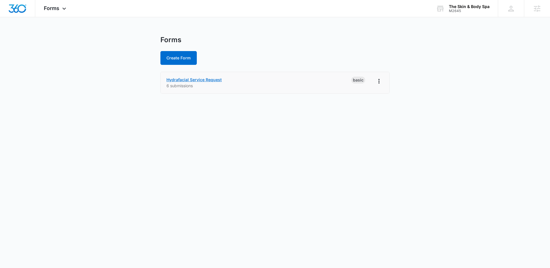
click at [198, 78] on link "Hydrafacial Service Request" at bounding box center [193, 79] width 55 height 5
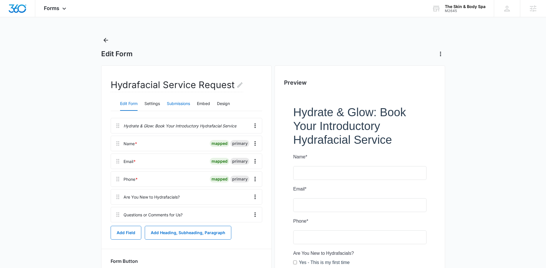
click at [186, 105] on button "Submissions" at bounding box center [178, 104] width 23 height 14
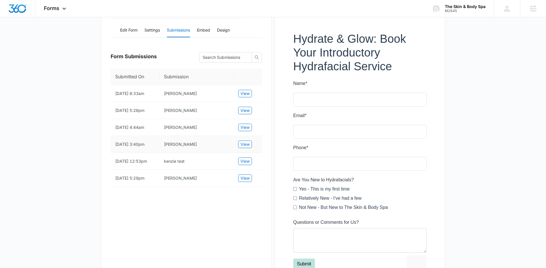
scroll to position [63, 0]
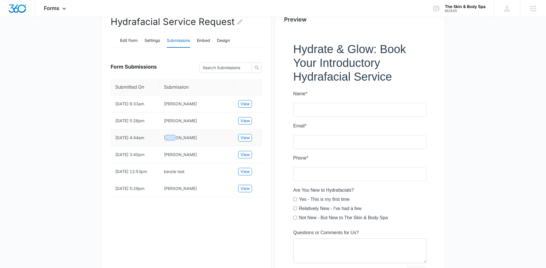
click at [184, 142] on td "jodie" at bounding box center [196, 137] width 74 height 17
click at [170, 143] on td "jodie" at bounding box center [196, 137] width 74 height 17
drag, startPoint x: 105, startPoint y: 152, endPoint x: 109, endPoint y: 151, distance: 4.4
click at [105, 152] on div "Hydrafacial Service Request Edit Form Settings Submissions Embed Design Form Su…" at bounding box center [186, 154] width 171 height 304
click at [242, 140] on span "View" at bounding box center [244, 137] width 9 height 6
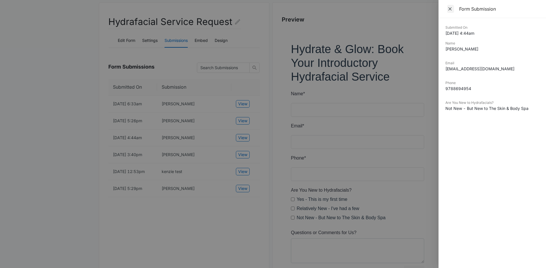
click at [452, 9] on icon "Close" at bounding box center [450, 9] width 6 height 6
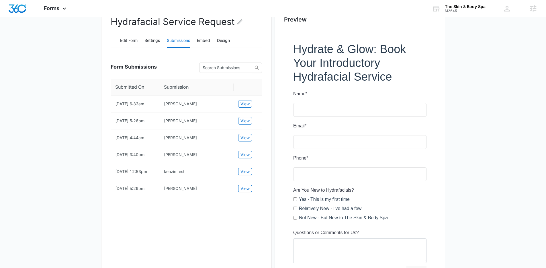
click at [88, 148] on main "Edit Form Hydrafacial Service Request Edit Form Settings Submissions Embed Desi…" at bounding box center [273, 145] width 546 height 346
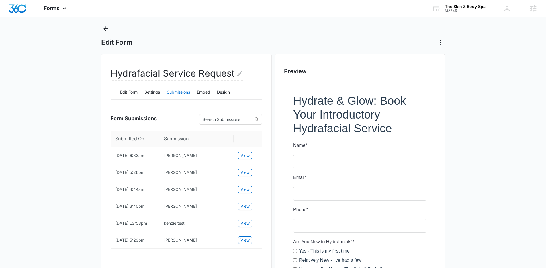
scroll to position [71, 0]
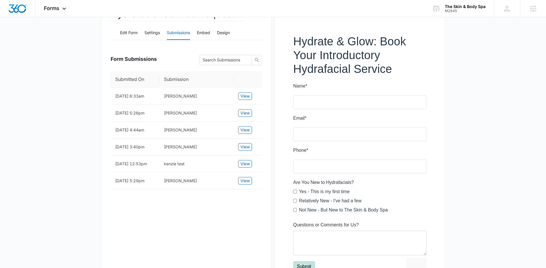
click at [201, 82] on th "Submission" at bounding box center [196, 79] width 74 height 17
click at [209, 215] on div "Hydrafacial Service Request Edit Form Settings Submissions Embed Design Form Su…" at bounding box center [186, 147] width 171 height 304
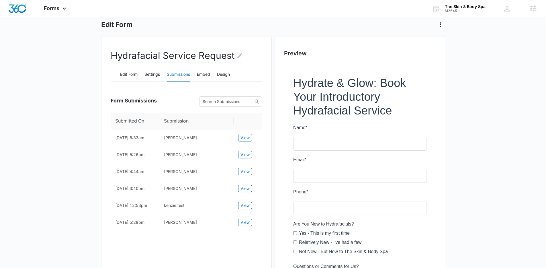
scroll to position [29, 0]
click at [77, 201] on main "Edit Form Hydrafacial Service Request Edit Form Settings Submissions Embed Desi…" at bounding box center [273, 180] width 546 height 346
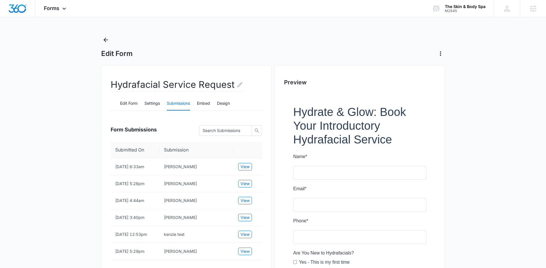
scroll to position [0, 0]
click at [77, 201] on main "Edit Form Hydrafacial Service Request Edit Form Settings Submissions Embed Desi…" at bounding box center [273, 209] width 546 height 346
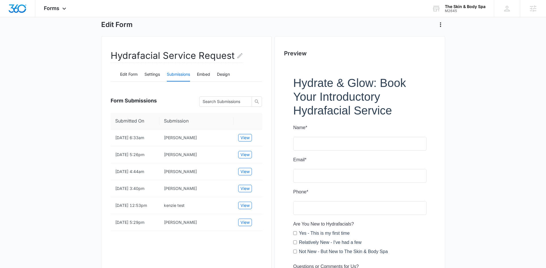
scroll to position [36, 0]
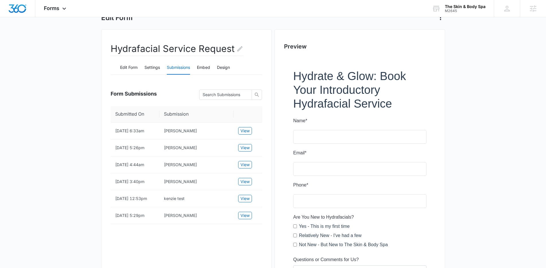
click at [77, 201] on main "Edit Form Hydrafacial Service Request Edit Form Settings Submissions Embed Desi…" at bounding box center [273, 172] width 546 height 346
click at [482, 167] on main "Edit Form Hydrafacial Service Request Edit Form Settings Submissions Embed Desi…" at bounding box center [273, 172] width 546 height 346
click at [475, 218] on main "Edit Form Hydrafacial Service Request Edit Form Settings Submissions Embed Desi…" at bounding box center [273, 172] width 546 height 346
click at [82, 185] on main "Edit Form Hydrafacial Service Request Edit Form Settings Submissions Embed Desi…" at bounding box center [273, 172] width 546 height 346
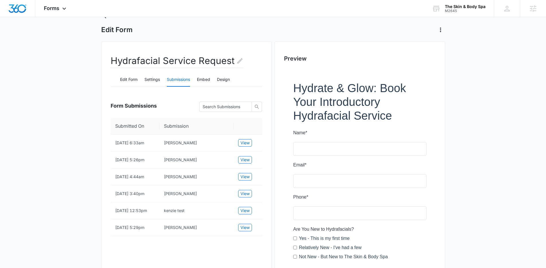
scroll to position [24, 0]
click at [82, 185] on main "Edit Form Hydrafacial Service Request Edit Form Settings Submissions Embed Desi…" at bounding box center [273, 185] width 546 height 346
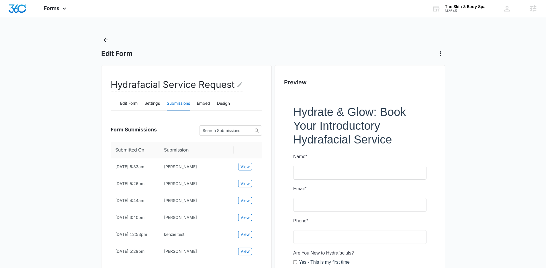
scroll to position [0, 0]
click at [472, 150] on main "Edit Form Hydrafacial Service Request Edit Form Settings Submissions Embed Desi…" at bounding box center [273, 209] width 546 height 346
click at [63, 8] on icon at bounding box center [64, 10] width 7 height 7
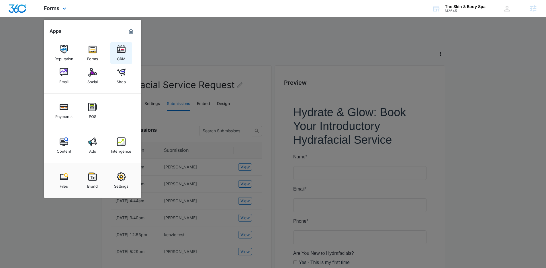
click at [121, 52] on img at bounding box center [121, 49] width 9 height 9
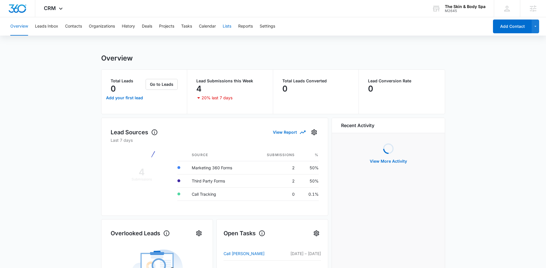
click at [227, 27] on button "Lists" at bounding box center [227, 26] width 9 height 18
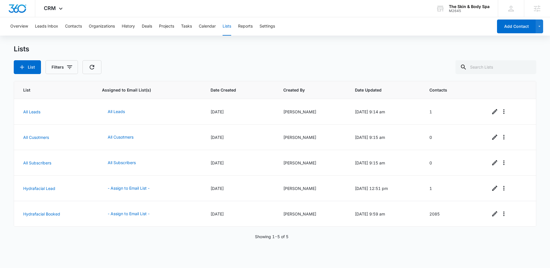
click at [437, 234] on div "Showing 1-5 of 5" at bounding box center [275, 236] width 523 height 6
click at [57, 11] on icon at bounding box center [60, 10] width 7 height 7
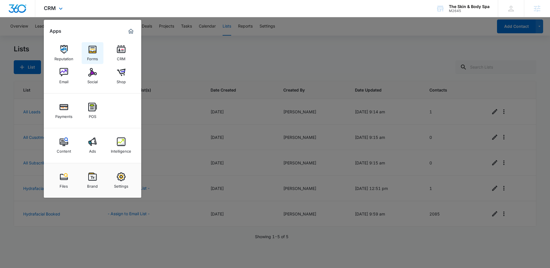
click at [89, 50] on img at bounding box center [92, 49] width 9 height 9
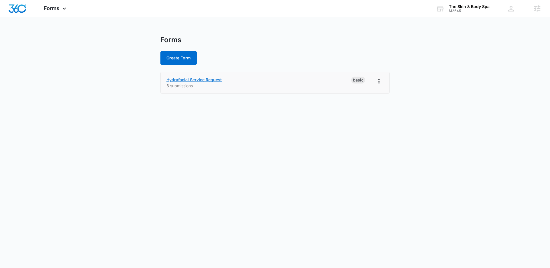
click at [221, 79] on link "Hydrafacial Service Request" at bounding box center [193, 79] width 55 height 5
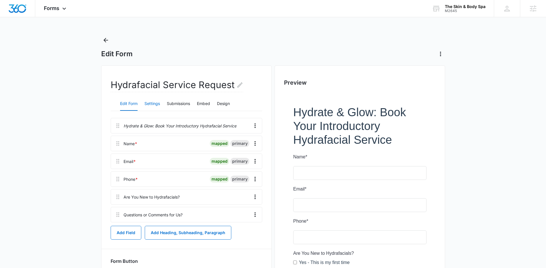
click at [146, 106] on button "Settings" at bounding box center [151, 104] width 15 height 14
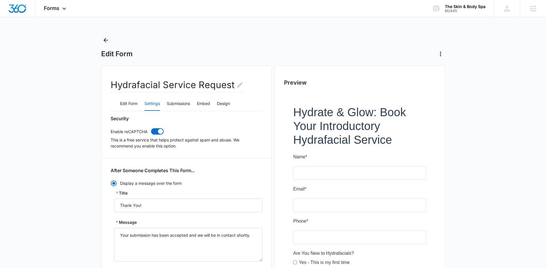
click at [197, 101] on div "Edit Form Settings Submissions Embed Design" at bounding box center [187, 104] width 152 height 14
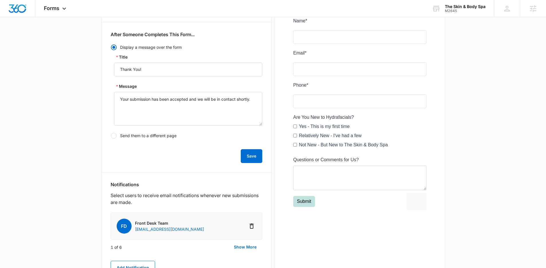
scroll to position [76, 0]
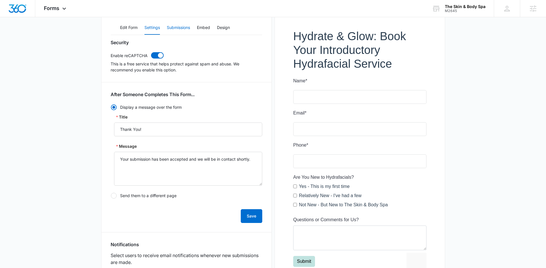
click at [183, 28] on button "Submissions" at bounding box center [178, 28] width 23 height 14
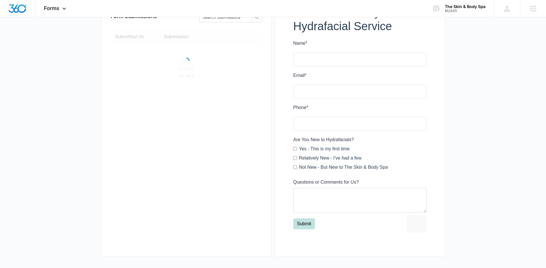
scroll to position [0, 0]
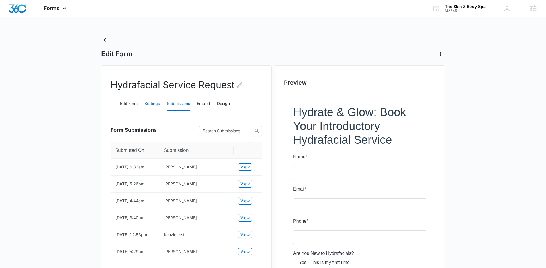
click at [148, 100] on button "Settings" at bounding box center [151, 104] width 15 height 14
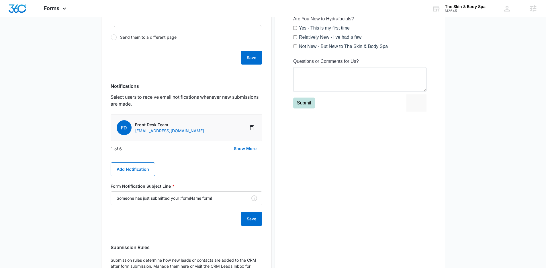
scroll to position [283, 0]
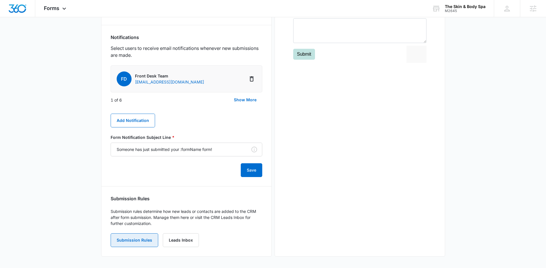
click at [142, 242] on button "Submission Rules" at bounding box center [135, 240] width 48 height 14
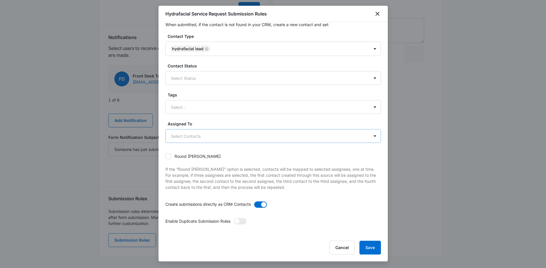
scroll to position [0, 0]
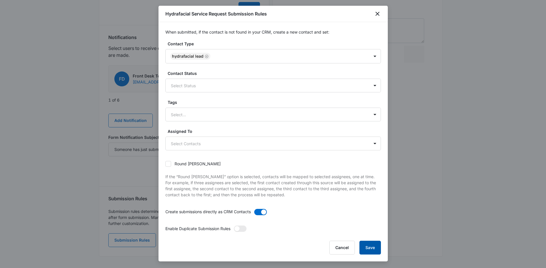
click at [376, 248] on button "Save" at bounding box center [369, 247] width 21 height 14
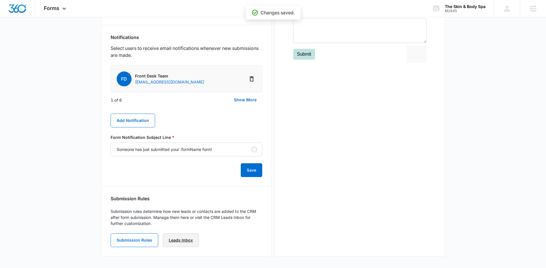
click at [185, 240] on link "Leads Inbox" at bounding box center [181, 240] width 36 height 14
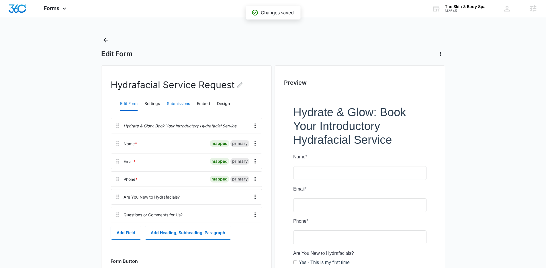
click at [176, 106] on button "Submissions" at bounding box center [178, 104] width 23 height 14
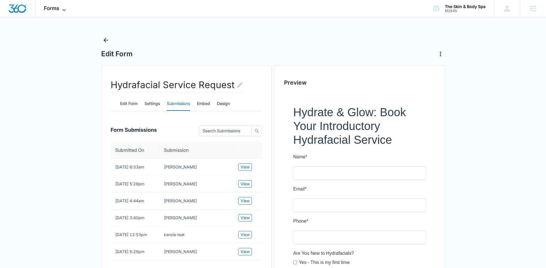
click at [49, 5] on span "Forms" at bounding box center [51, 8] width 15 height 6
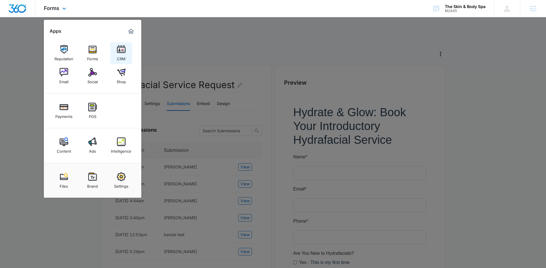
click at [121, 52] on img at bounding box center [121, 49] width 9 height 9
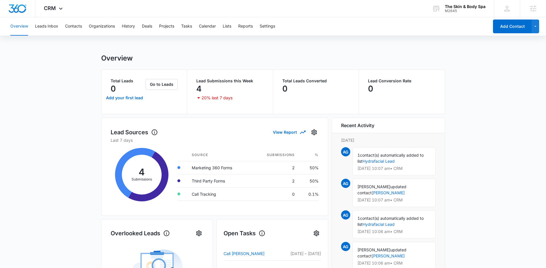
click at [233, 25] on div "Overview Leads Inbox Contacts Organizations History Deals Projects Tasks Calend…" at bounding box center [248, 26] width 482 height 18
click at [231, 26] on button "Lists" at bounding box center [227, 26] width 9 height 18
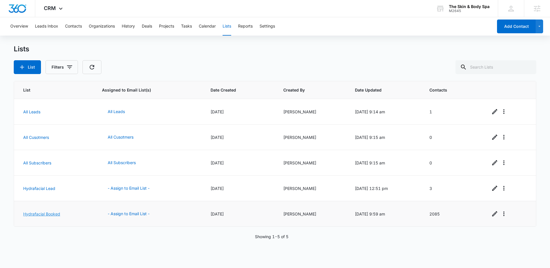
click at [55, 214] on link "Hydrafacial Booked" at bounding box center [41, 213] width 37 height 5
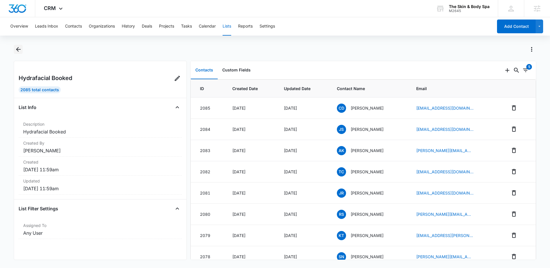
click at [20, 51] on icon "Back" at bounding box center [18, 49] width 7 height 7
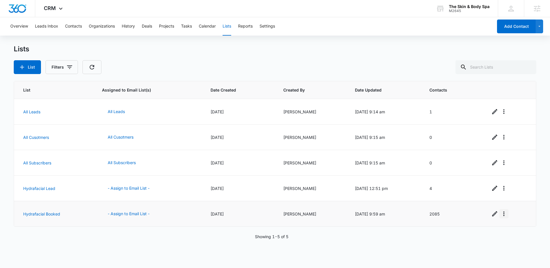
click at [503, 215] on icon "Overflow Menu" at bounding box center [504, 213] width 7 height 7
click at [523, 247] on div "Delete List" at bounding box center [516, 247] width 25 height 4
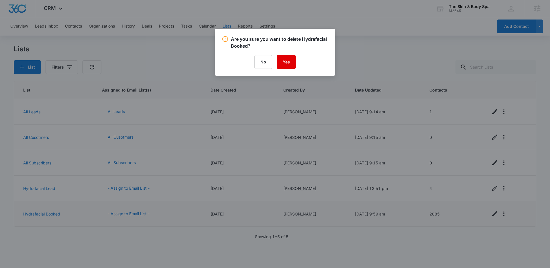
click at [283, 63] on button "Yes" at bounding box center [286, 62] width 19 height 14
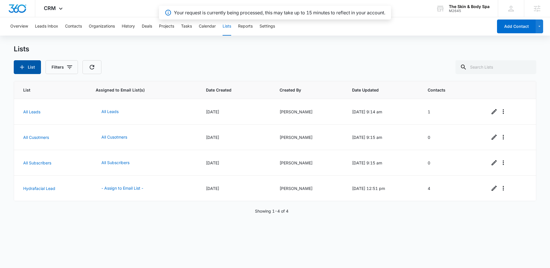
click at [24, 65] on icon "button" at bounding box center [22, 67] width 7 height 7
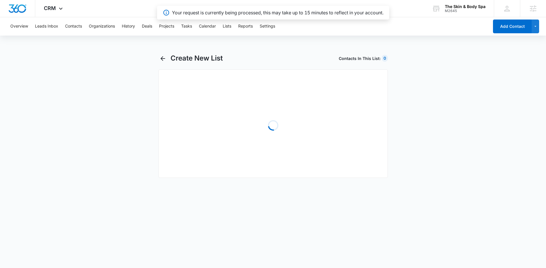
select select "31"
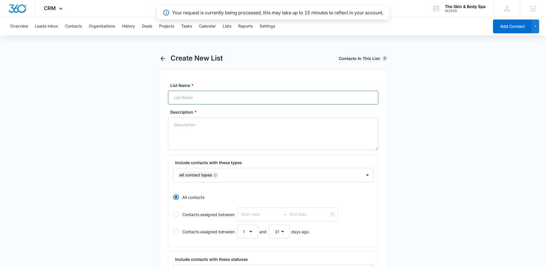
click at [210, 95] on input "List Name *" at bounding box center [273, 98] width 210 height 14
paste input "Hydrafacial Booked"
type input "Hydrafacial Booked"
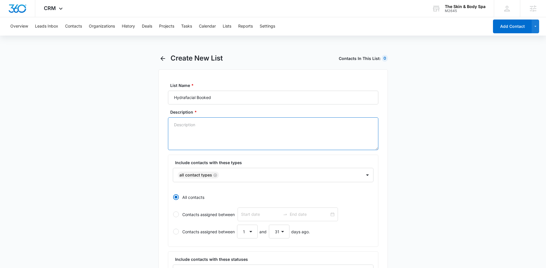
click at [199, 132] on textarea "Description *" at bounding box center [273, 133] width 210 height 33
paste textarea "Hydrafacial Booked"
click at [288, 124] on textarea "Hydrafacial Booked - Lead was contacted, and scheduled a booking." at bounding box center [273, 133] width 210 height 33
type textarea "Hydrafacial Booked - Lead was contacted, and scheduled a hydrafacial booking."
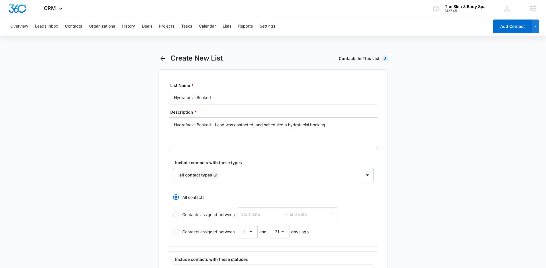
click at [238, 175] on div "All Contact Types" at bounding box center [267, 175] width 189 height 14
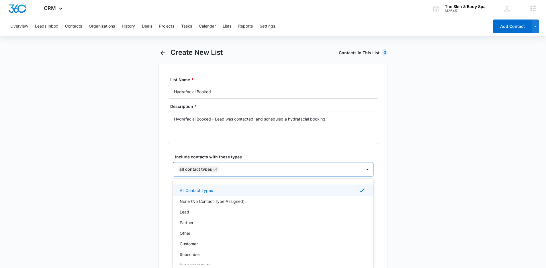
scroll to position [7, 0]
click at [214, 168] on icon "Remove All Contact Types" at bounding box center [214, 167] width 3 height 3
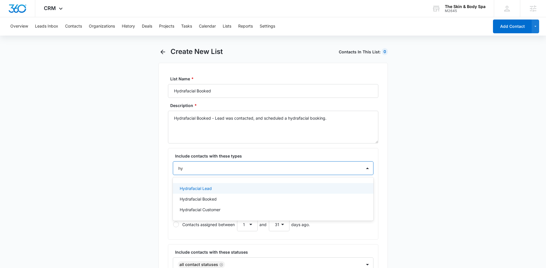
type input "hyd"
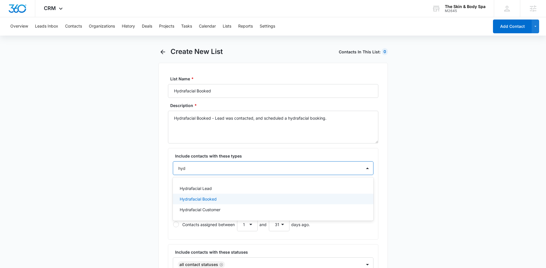
click at [223, 200] on div "Hydrafacial Booked" at bounding box center [273, 199] width 186 height 6
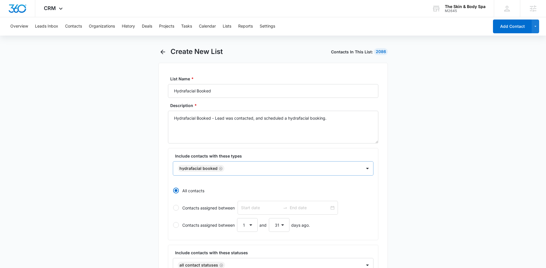
click at [250, 171] on div at bounding box center [290, 168] width 128 height 7
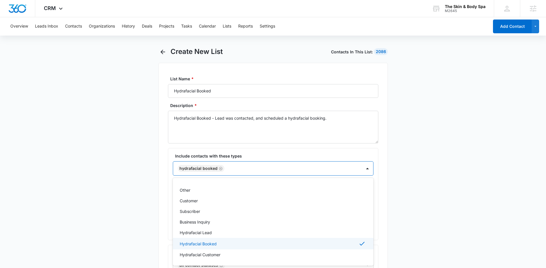
scroll to position [0, 0]
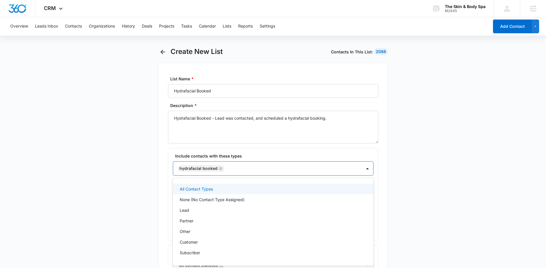
click at [220, 167] on icon "Remove Hydrafacial Booked" at bounding box center [221, 168] width 4 height 4
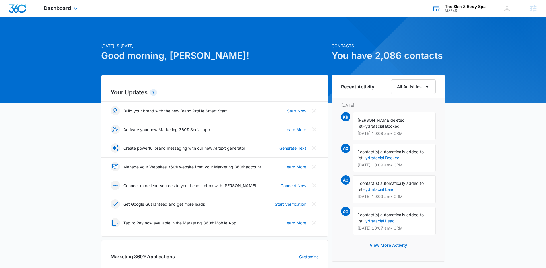
click at [459, 7] on div "The Skin & Body Spa" at bounding box center [465, 6] width 41 height 5
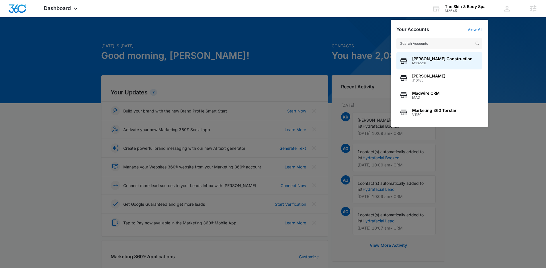
click at [276, 49] on div at bounding box center [273, 134] width 546 height 268
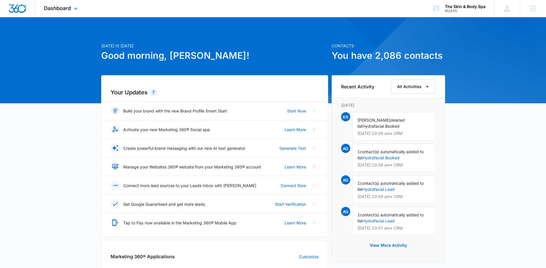
click at [58, 15] on div "Dashboard Apps Reputation Forms CRM Email Social Shop Payments POS Content Ads …" at bounding box center [61, 8] width 52 height 17
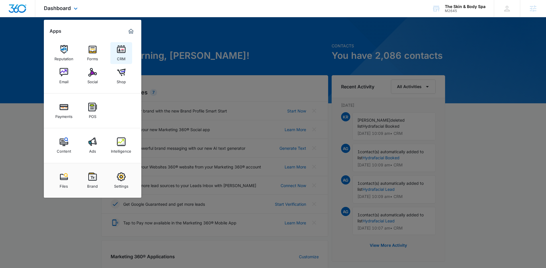
click at [125, 56] on div "CRM" at bounding box center [121, 57] width 9 height 7
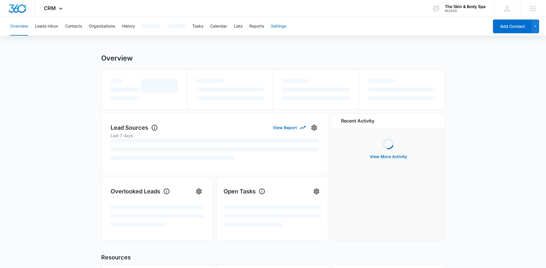
drag, startPoint x: 289, startPoint y: 27, endPoint x: 284, endPoint y: 28, distance: 5.0
click at [289, 27] on div "Overview Leads Inbox Contacts Organizations History Tasks Calendar Lists Report…" at bounding box center [248, 26] width 482 height 18
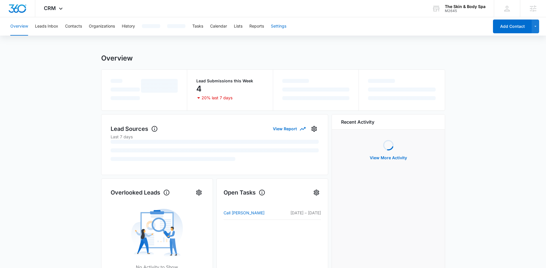
click at [284, 28] on button "Settings" at bounding box center [278, 26] width 15 height 18
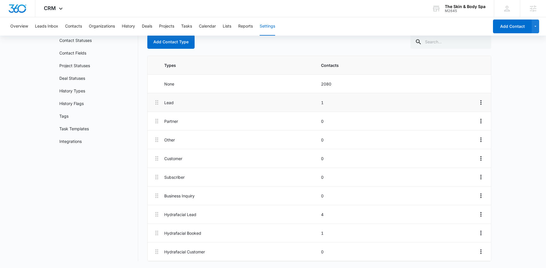
scroll to position [46, 0]
drag, startPoint x: 170, startPoint y: 233, endPoint x: 226, endPoint y: 231, distance: 56.5
click at [226, 231] on p "Hydrafacial Booked" at bounding box center [240, 233] width 153 height 6
click at [190, 234] on p "Hydrafacial Booked" at bounding box center [240, 233] width 153 height 6
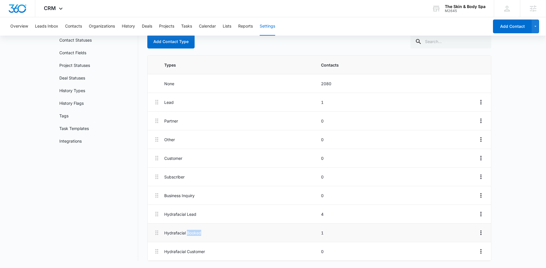
click at [190, 234] on p "Hydrafacial Booked" at bounding box center [240, 233] width 153 height 6
click at [230, 232] on p "Hydrafacial Booked" at bounding box center [240, 233] width 153 height 6
click at [478, 232] on icon "Overflow Menu" at bounding box center [480, 232] width 7 height 7
click at [525, 224] on main "Settings Contact Types Contact Statuses Contact Fields Project Statuses Deal St…" at bounding box center [273, 138] width 546 height 260
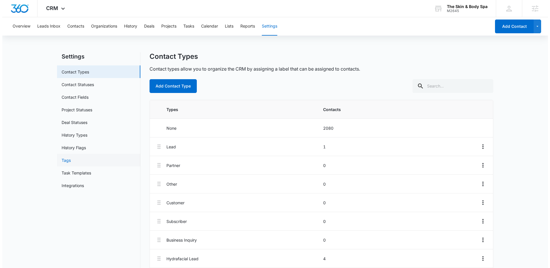
scroll to position [0, 0]
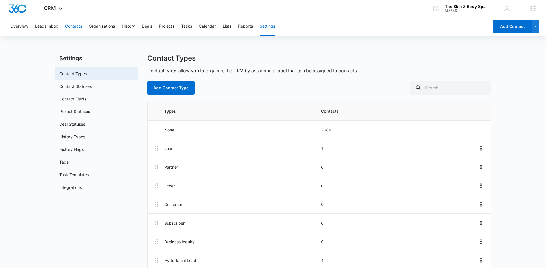
click at [79, 25] on button "Contacts" at bounding box center [73, 26] width 17 height 18
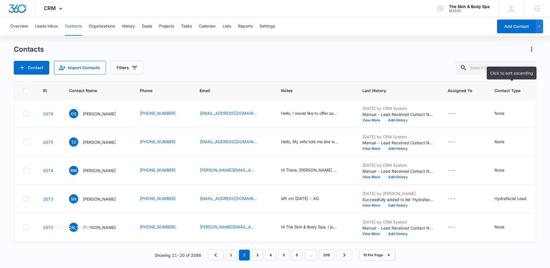
click at [502, 90] on span "Contact Type" at bounding box center [512, 90] width 34 height 6
click at [509, 93] on span "Contact Type" at bounding box center [508, 90] width 26 height 6
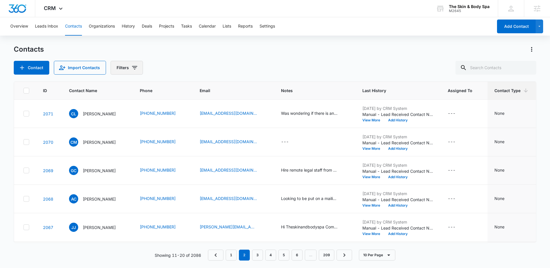
click at [133, 67] on icon "Filters" at bounding box center [134, 67] width 7 height 7
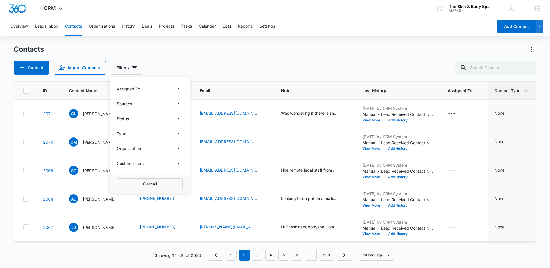
click at [127, 131] on div "Type" at bounding box center [150, 133] width 66 height 9
click at [178, 132] on icon "Show Type filters" at bounding box center [178, 133] width 7 height 7
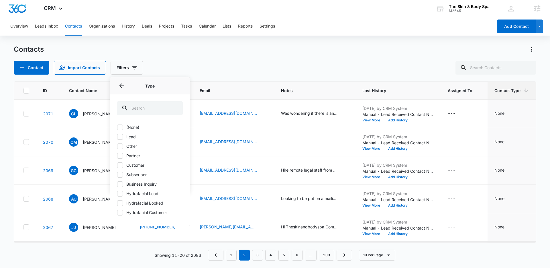
click at [121, 205] on div at bounding box center [120, 203] width 6 height 6
click at [117, 203] on input "Hydrafacial Booked" at bounding box center [117, 203] width 0 height 0
checkbox input "true"
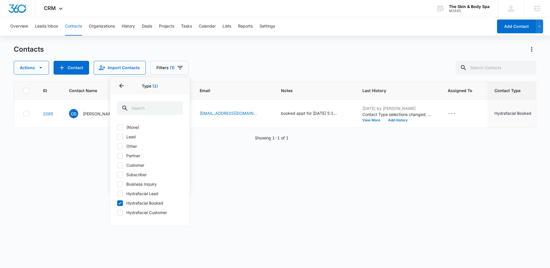
click at [280, 62] on div "Actions Contact Import Contacts Filters (1) Assigned To Sources Status Type 1 T…" at bounding box center [275, 68] width 523 height 14
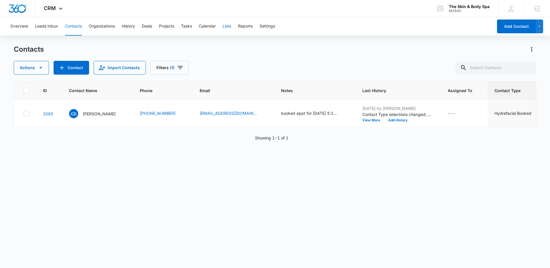
click at [228, 27] on button "Lists" at bounding box center [227, 26] width 9 height 18
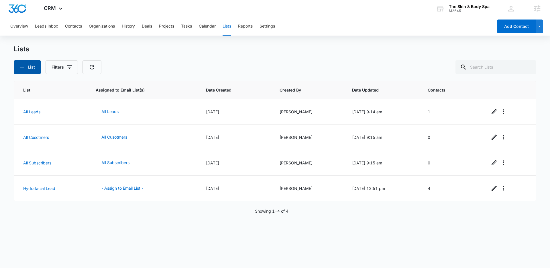
click at [33, 69] on button "List" at bounding box center [27, 67] width 27 height 14
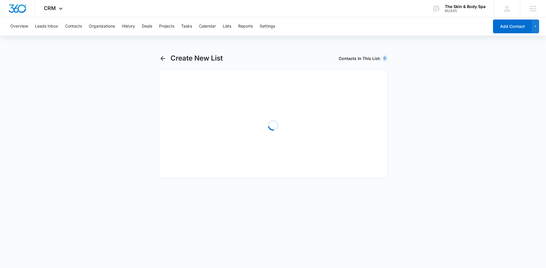
select select "31"
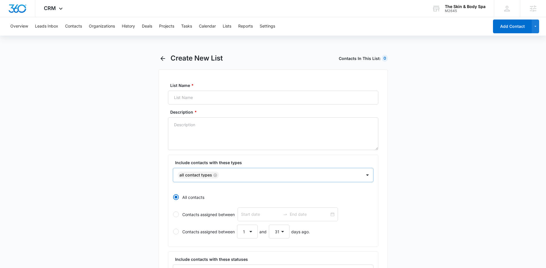
click at [215, 174] on icon "Remove All Contact Types" at bounding box center [214, 174] width 3 height 3
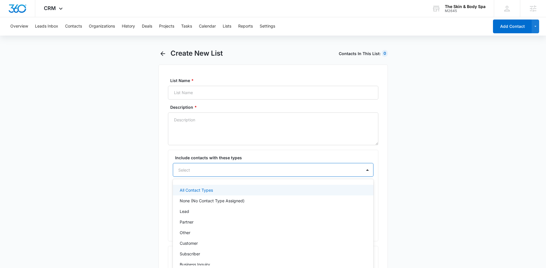
click at [227, 174] on div "Select" at bounding box center [267, 169] width 189 height 13
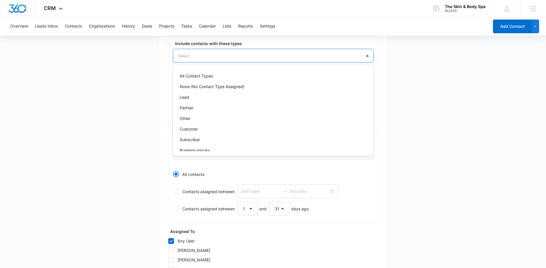
scroll to position [37, 0]
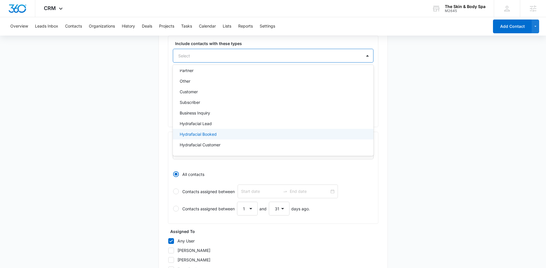
click at [213, 137] on div "Hydrafacial Booked" at bounding box center [273, 134] width 201 height 11
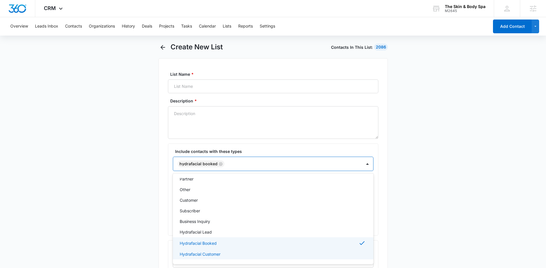
scroll to position [0, 0]
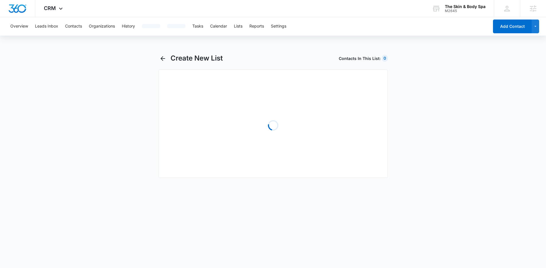
select select "31"
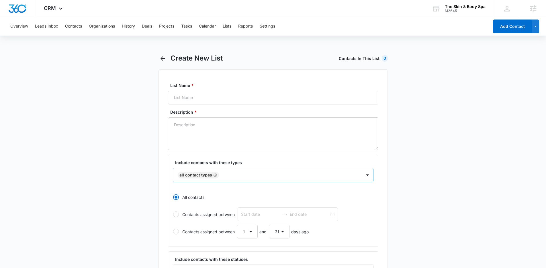
click at [215, 175] on icon "Remove All Contact Types" at bounding box center [215, 175] width 4 height 4
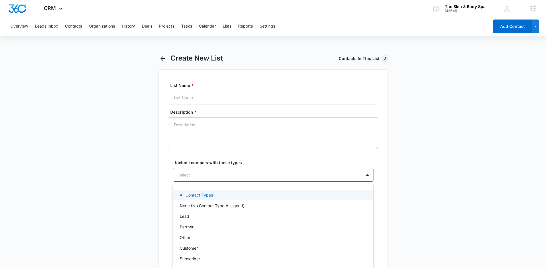
click at [233, 177] on div "Select" at bounding box center [267, 174] width 189 height 13
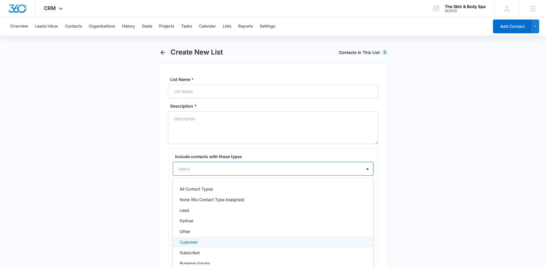
scroll to position [37, 0]
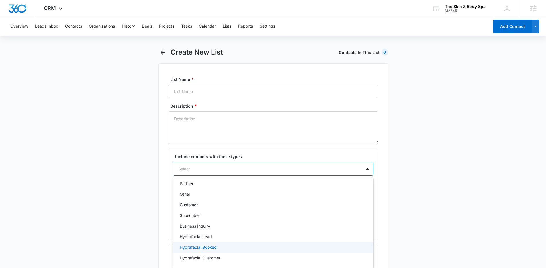
click at [216, 248] on p "Hydrafacial Booked" at bounding box center [198, 247] width 37 height 6
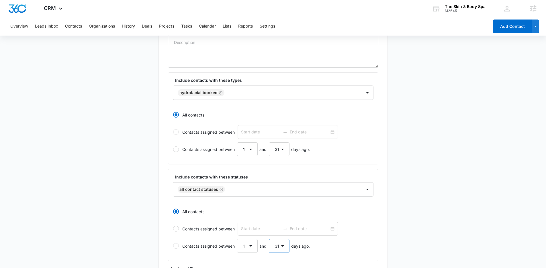
scroll to position [75, 0]
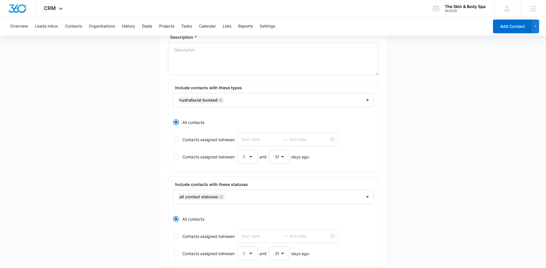
click at [109, 200] on main "Create New List Contacts In This List : 2086 List Name * Description * Include …" at bounding box center [273, 208] width 546 height 458
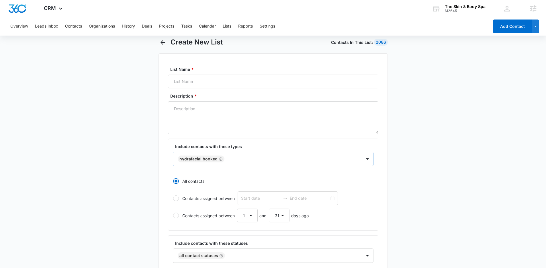
scroll to position [0, 0]
